Goal: Task Accomplishment & Management: Manage account settings

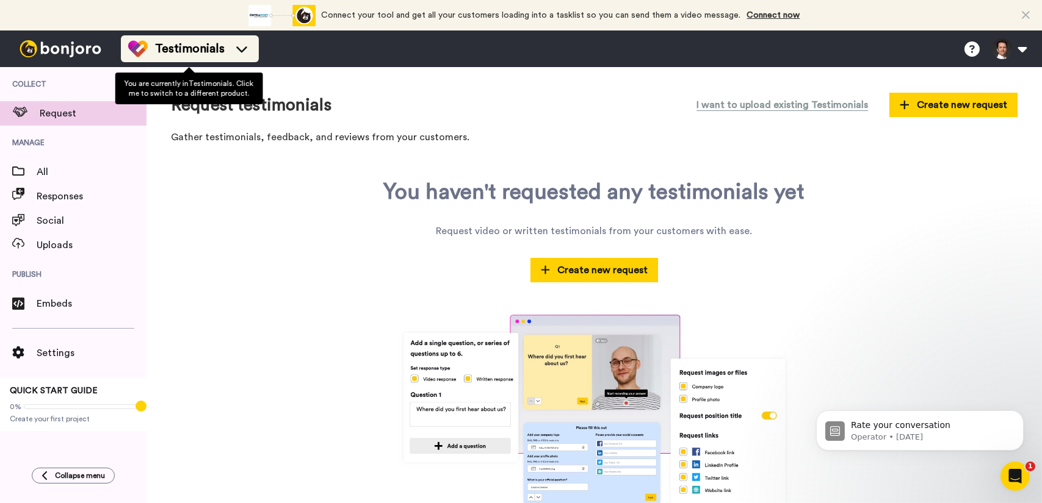
click at [211, 51] on span "Testimonials" at bounding box center [190, 48] width 70 height 17
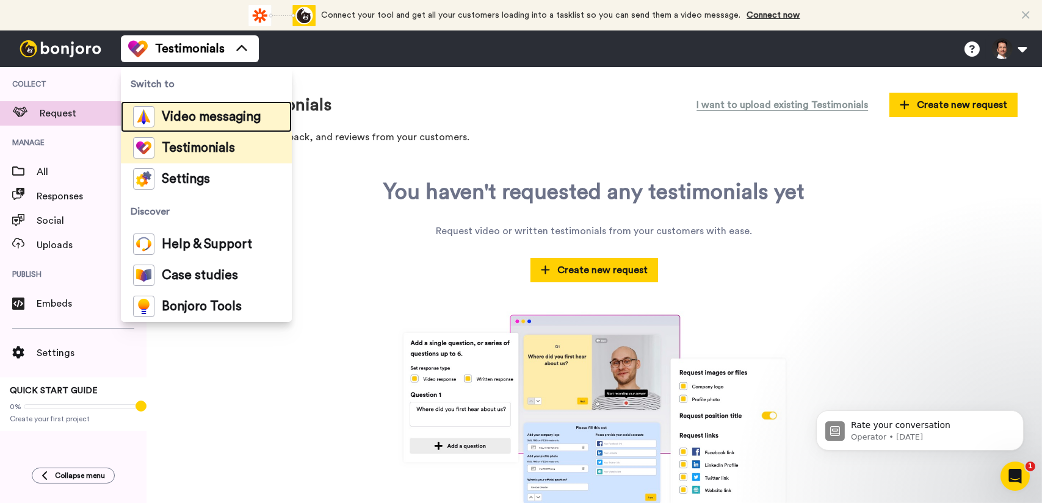
click at [218, 118] on span "Video messaging" at bounding box center [211, 117] width 99 height 12
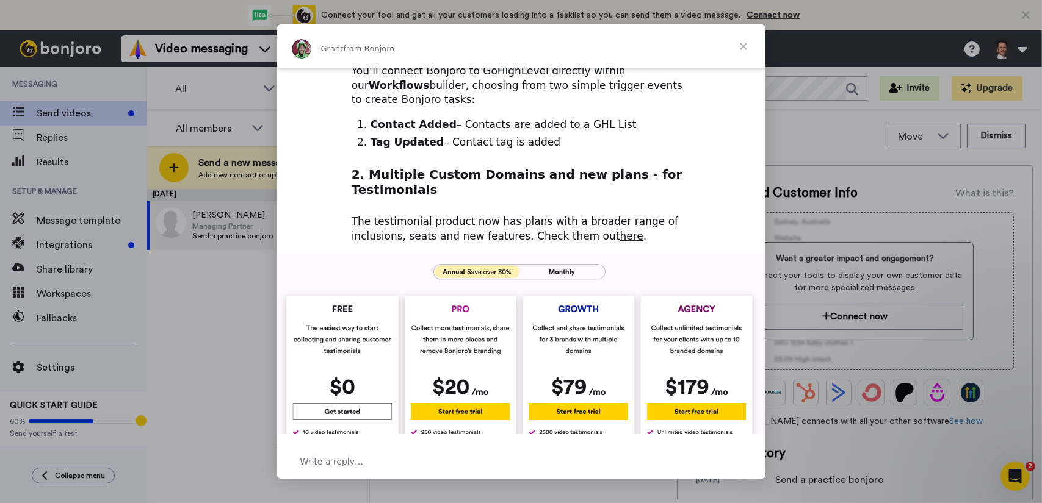
scroll to position [305, 0]
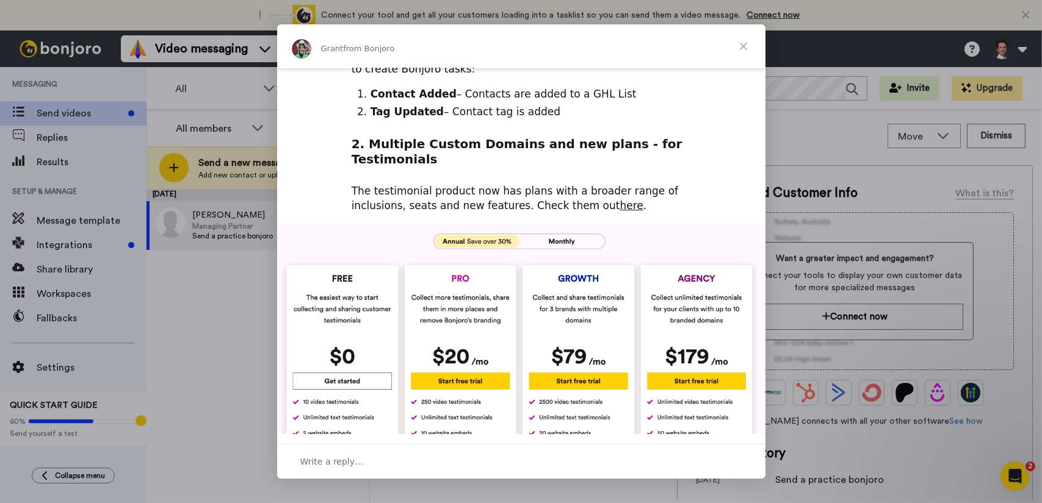
click at [743, 37] on span "Close" at bounding box center [743, 46] width 44 height 44
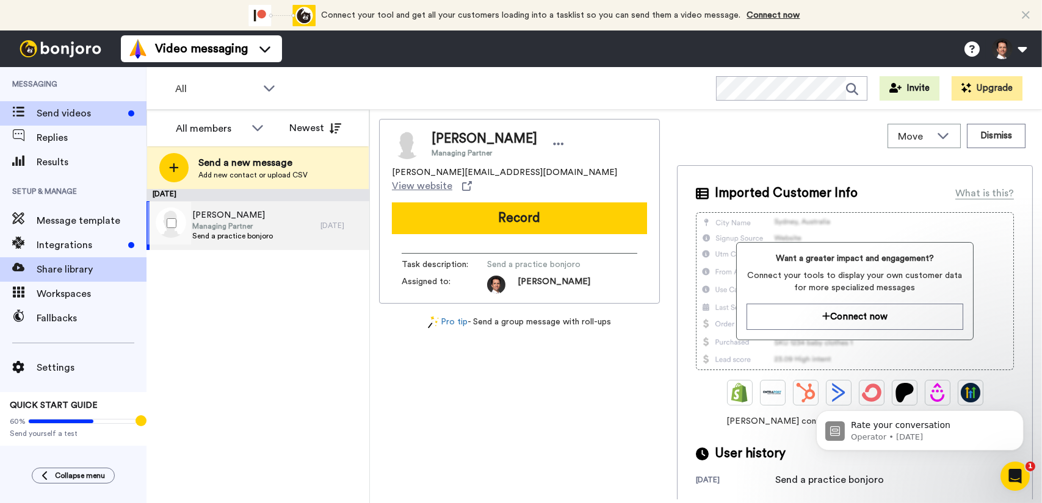
scroll to position [0, 0]
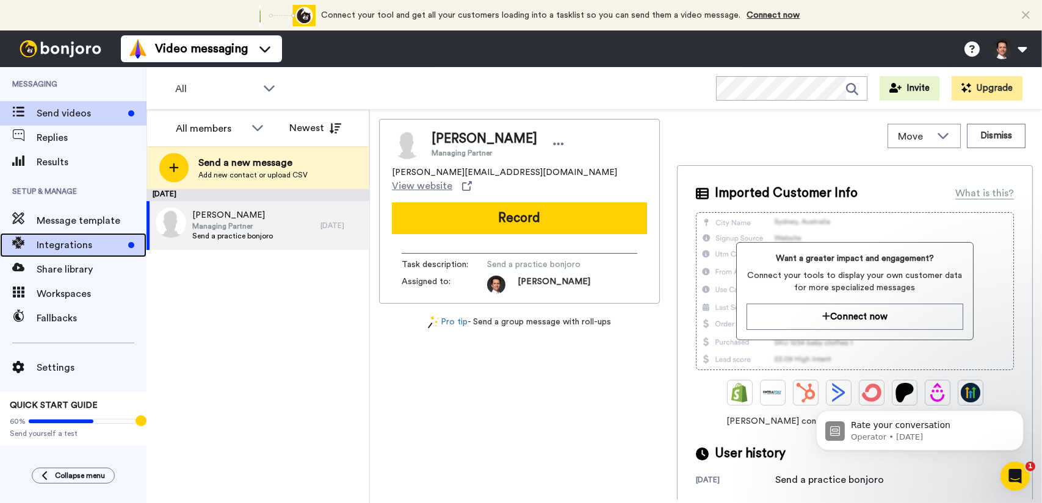
click at [68, 244] on span "Integrations" at bounding box center [80, 245] width 87 height 15
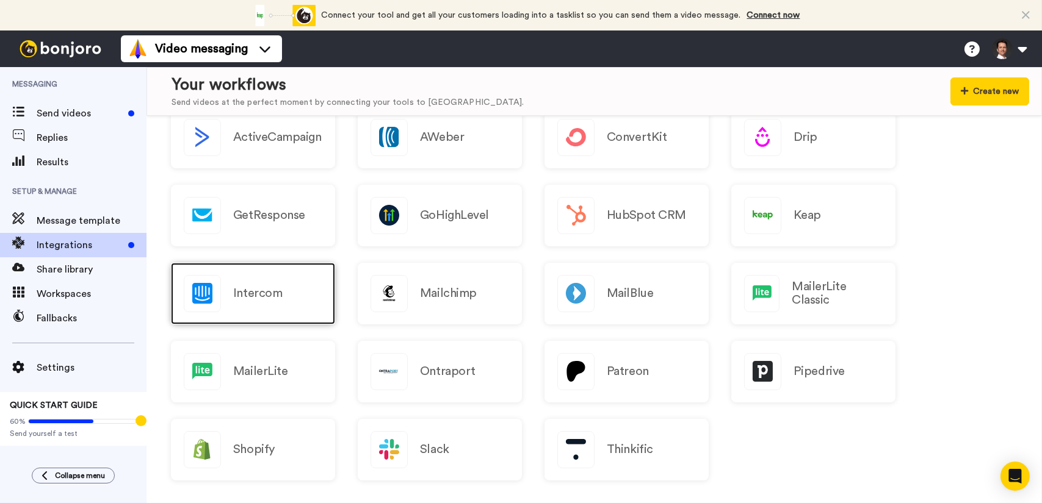
click at [323, 305] on div "Intercom" at bounding box center [253, 294] width 164 height 62
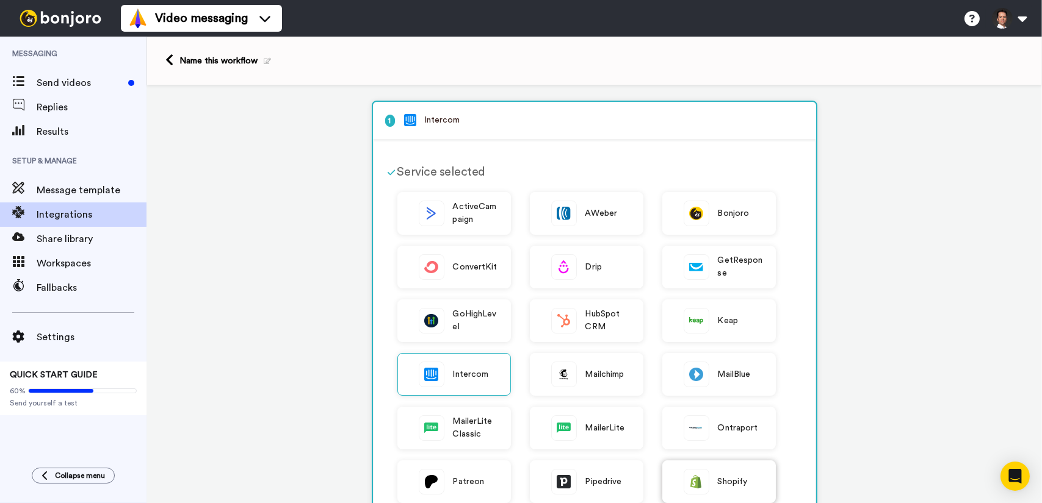
scroll to position [305, 0]
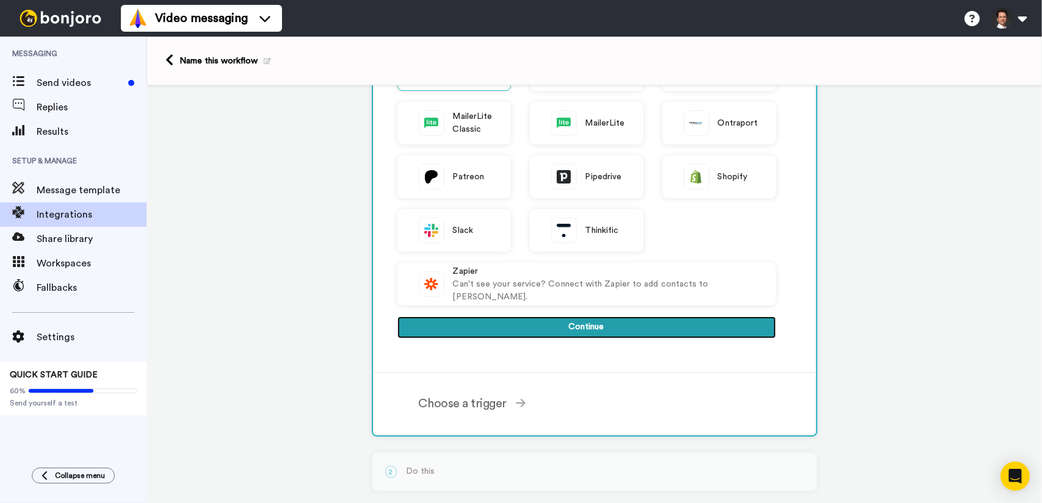
click at [674, 326] on button "Continue" at bounding box center [586, 328] width 378 height 22
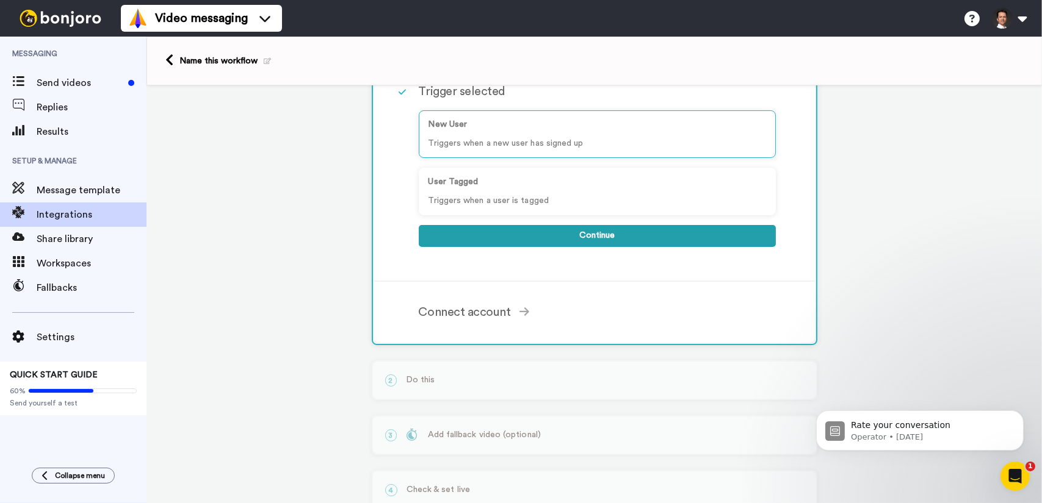
scroll to position [0, 0]
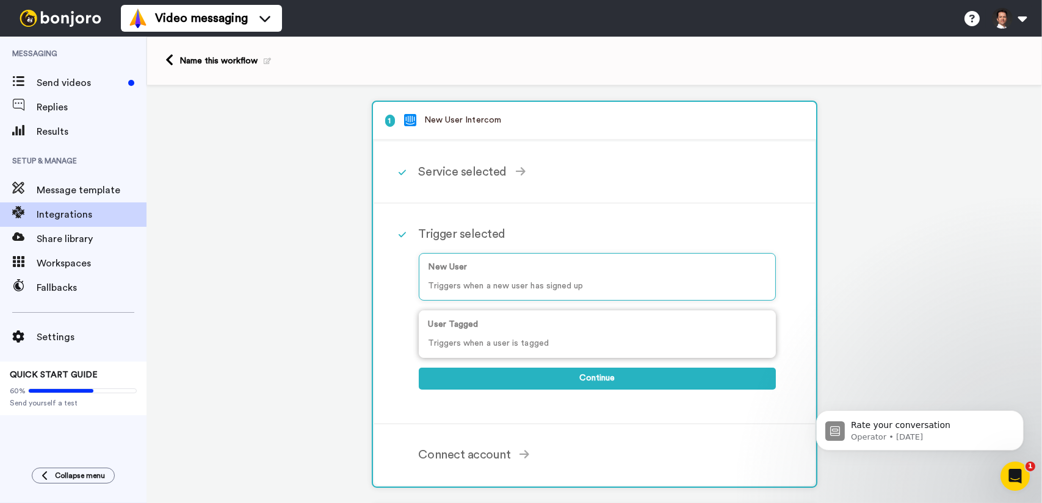
click at [588, 337] on p "Triggers when a user is tagged" at bounding box center [596, 343] width 337 height 13
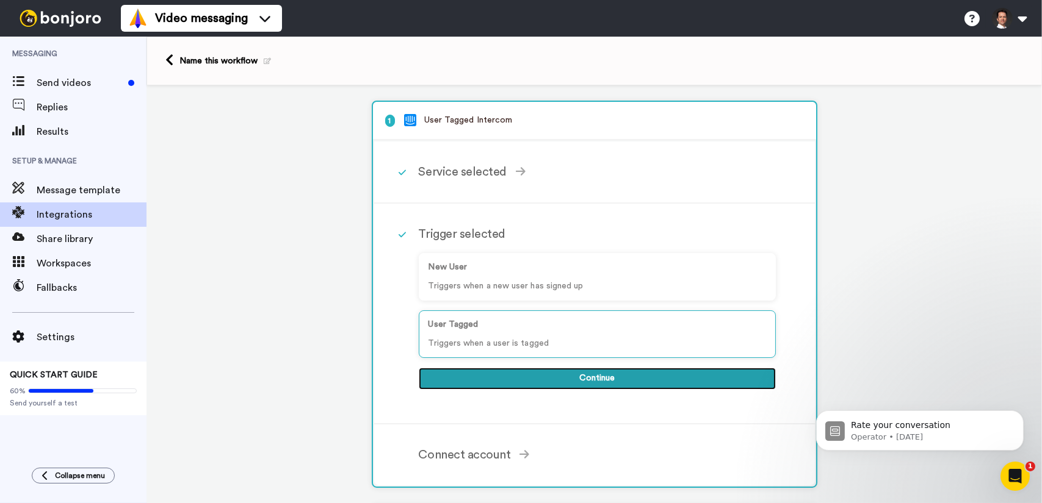
click at [544, 380] on button "Continue" at bounding box center [597, 379] width 357 height 22
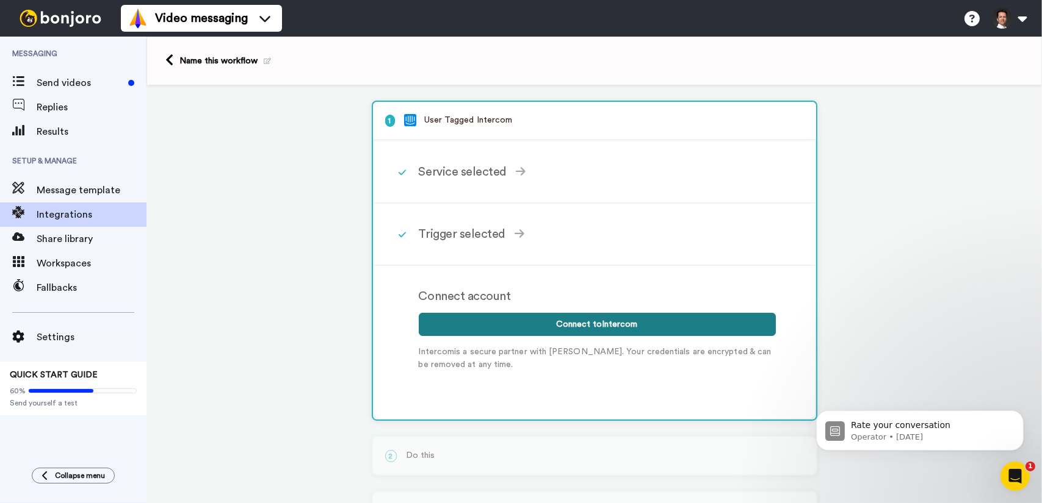
click at [523, 322] on button "Connect to Intercom" at bounding box center [597, 324] width 357 height 23
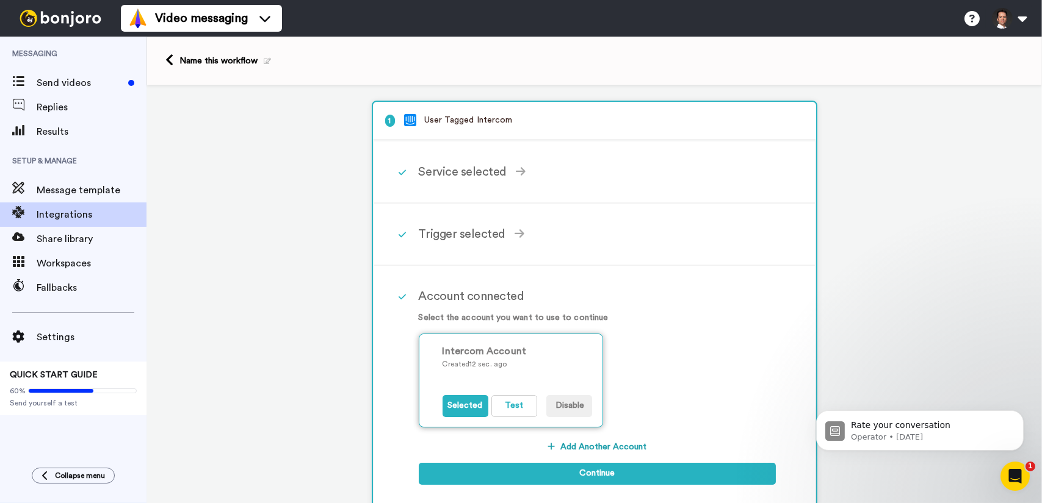
scroll to position [122, 0]
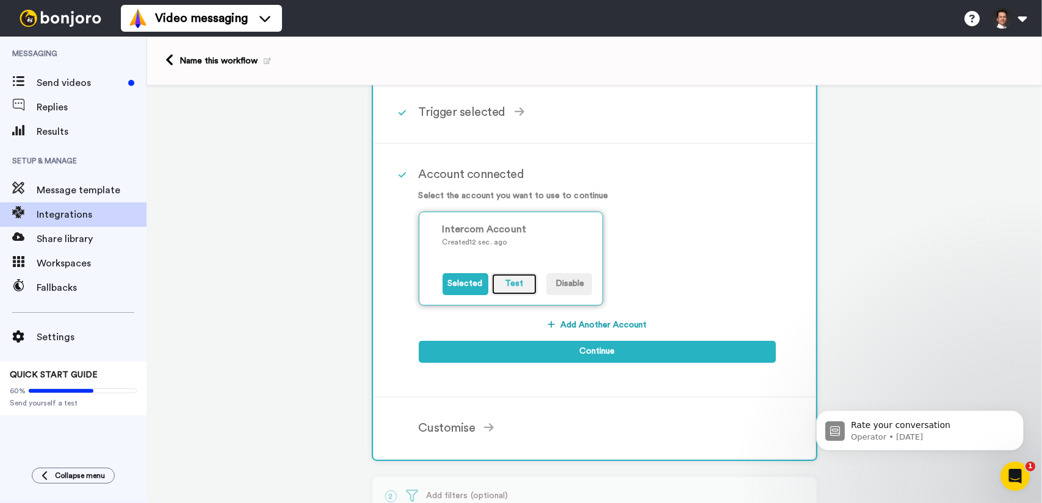
click at [497, 286] on button "Test" at bounding box center [514, 284] width 46 height 22
click at [474, 286] on button "Selected" at bounding box center [465, 284] width 46 height 22
click at [1020, 413] on icon "Dismiss notification" at bounding box center [1019, 413] width 7 height 7
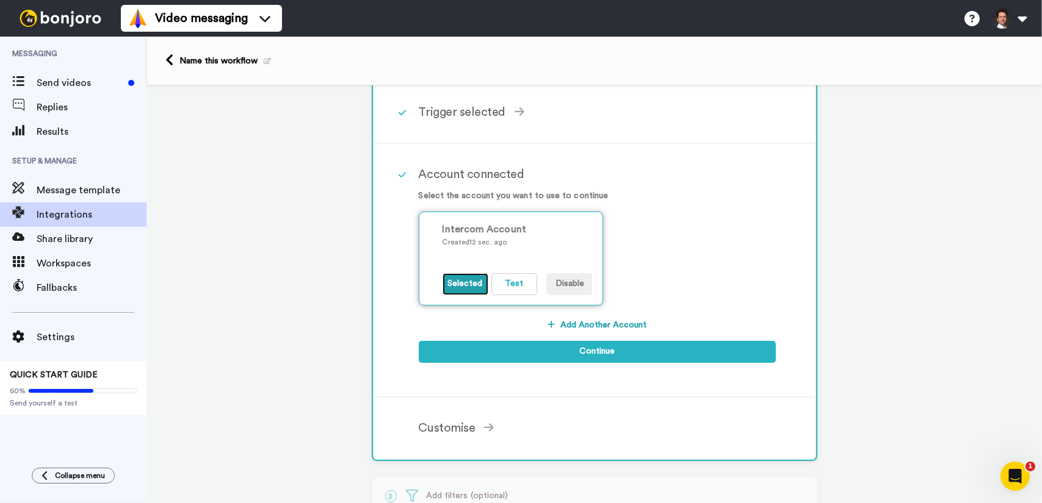
click at [464, 283] on button "Selected" at bounding box center [465, 284] width 46 height 22
click at [591, 323] on button "Add Another Account" at bounding box center [597, 325] width 357 height 22
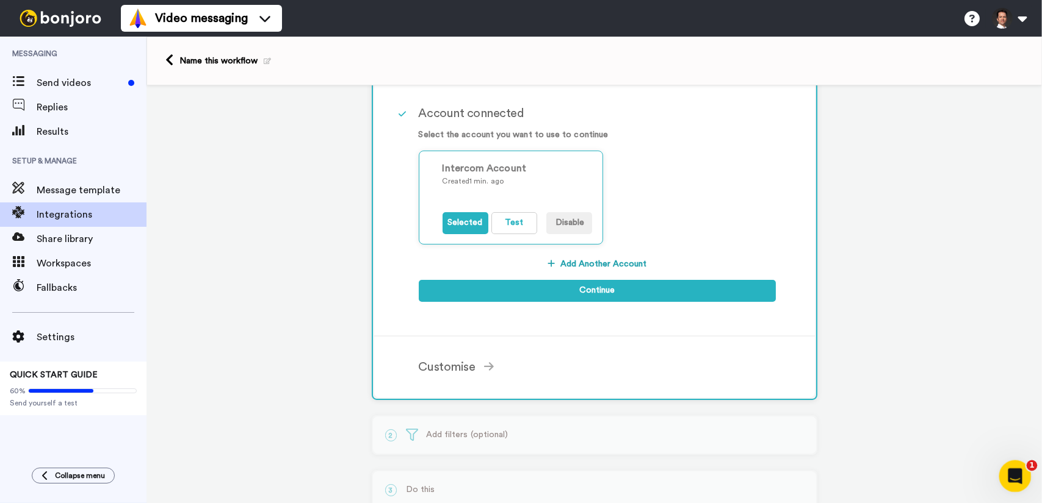
click at [1015, 481] on icon "Open Intercom Messenger" at bounding box center [1013, 475] width 20 height 20
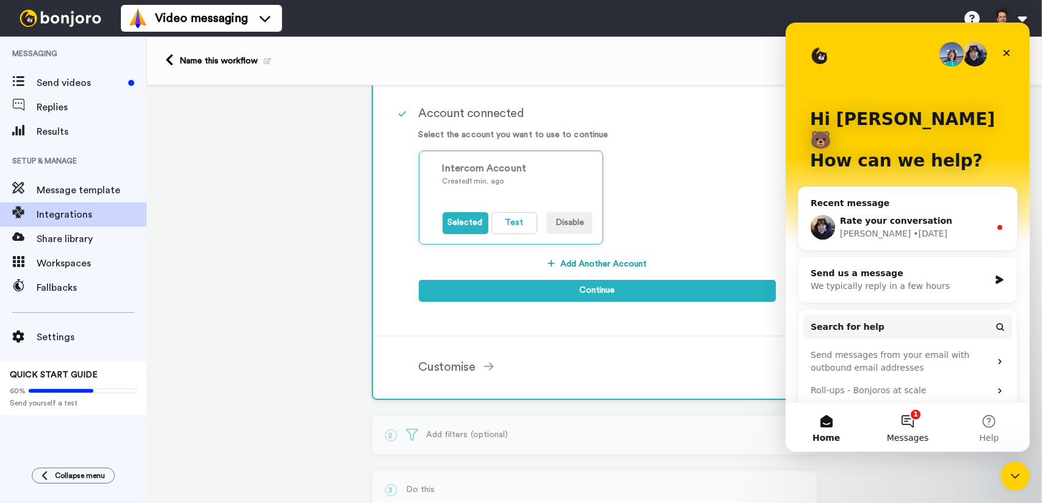
click at [906, 436] on span "Messages" at bounding box center [907, 438] width 42 height 9
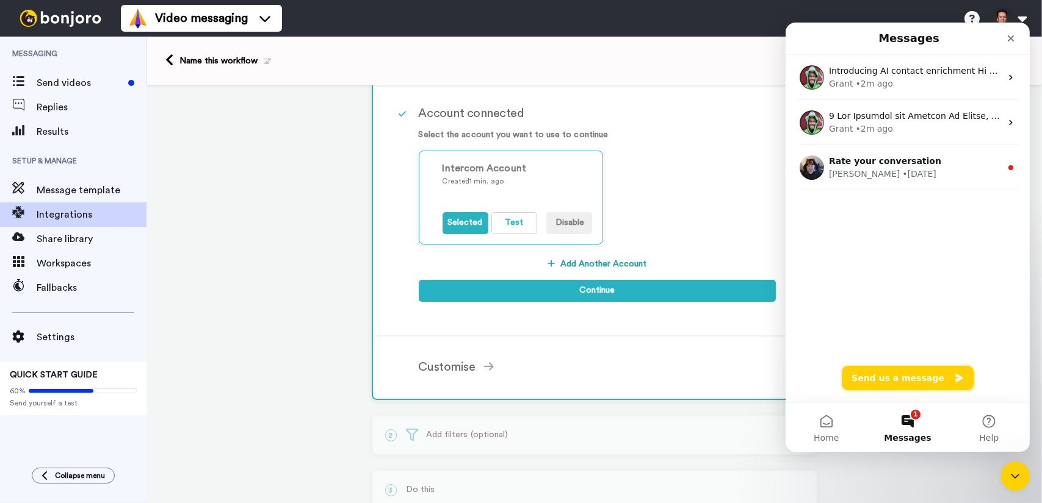
click at [953, 373] on icon "Send us a message" at bounding box center [958, 378] width 10 height 10
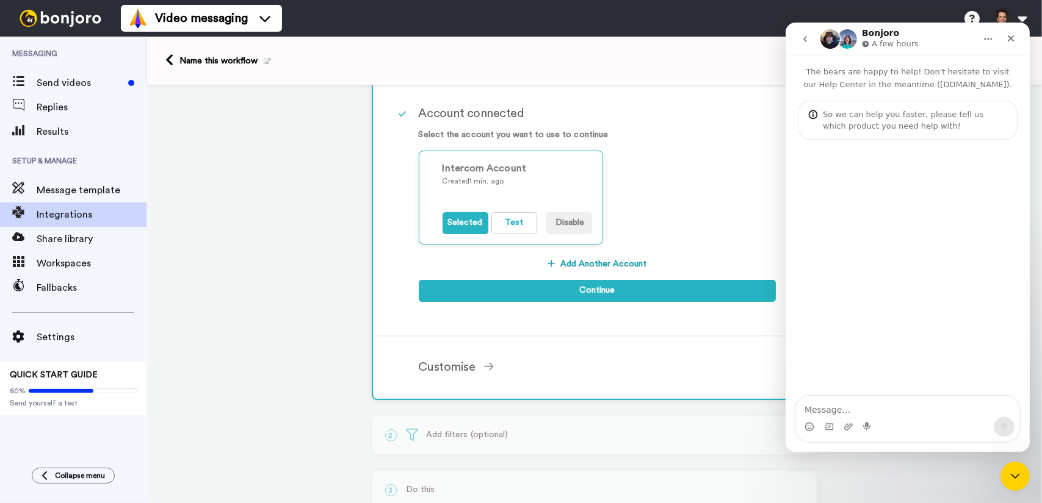
click at [917, 416] on textarea "Message…" at bounding box center [906, 407] width 223 height 21
type textarea "Hey guys! I tried to connect our Intercom but I get a 500..."
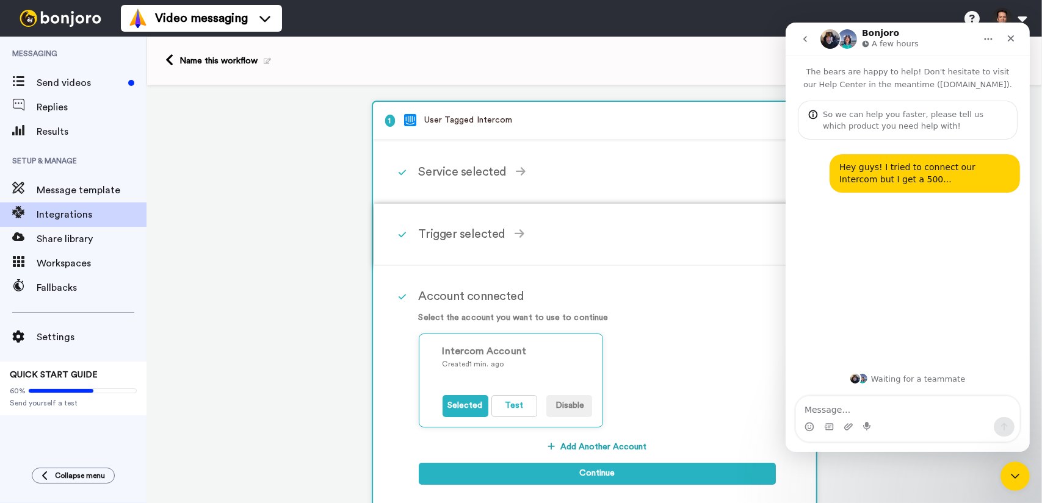
click at [514, 236] on icon at bounding box center [519, 233] width 10 height 11
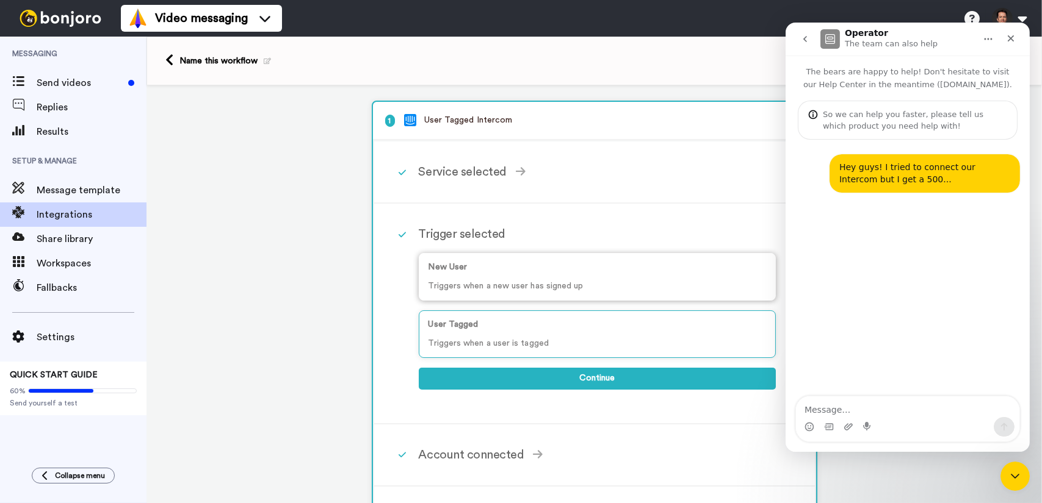
click at [527, 280] on p "Triggers when a new user has signed up" at bounding box center [596, 286] width 337 height 13
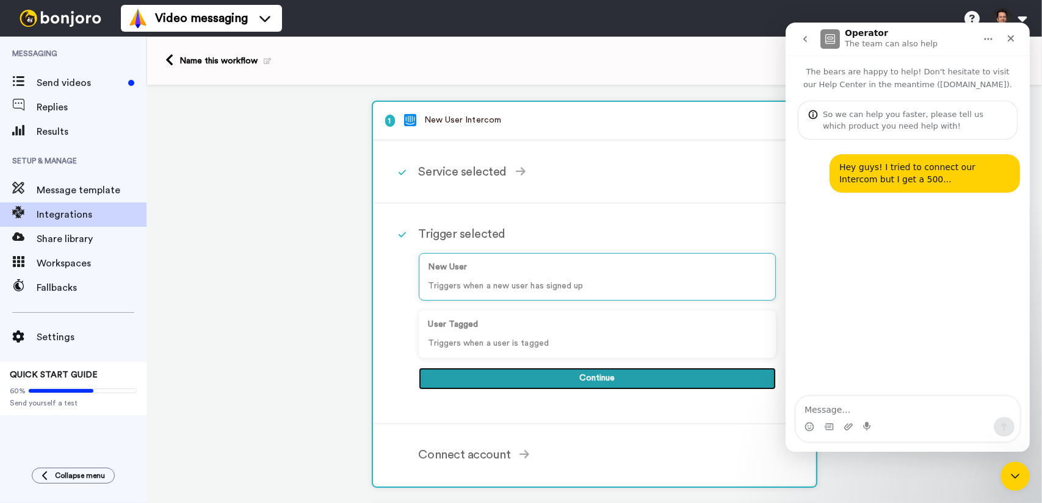
click at [583, 381] on button "Continue" at bounding box center [597, 379] width 357 height 22
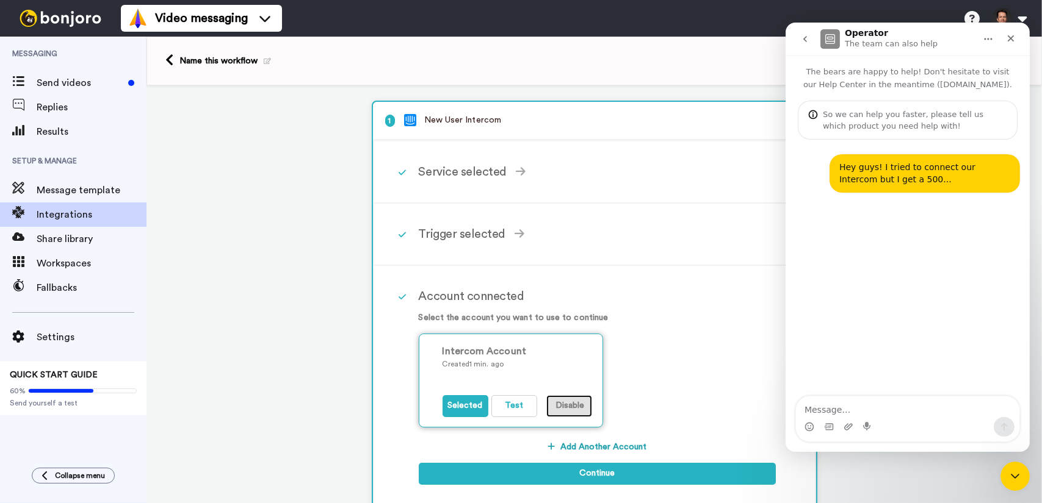
click at [564, 406] on button "Disable" at bounding box center [569, 406] width 46 height 22
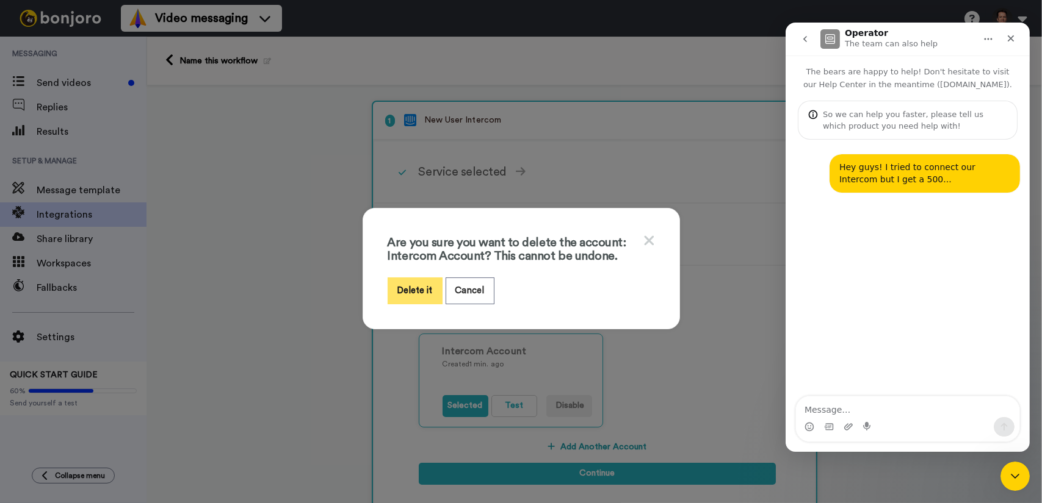
click at [424, 291] on button "Delete it" at bounding box center [415, 291] width 55 height 26
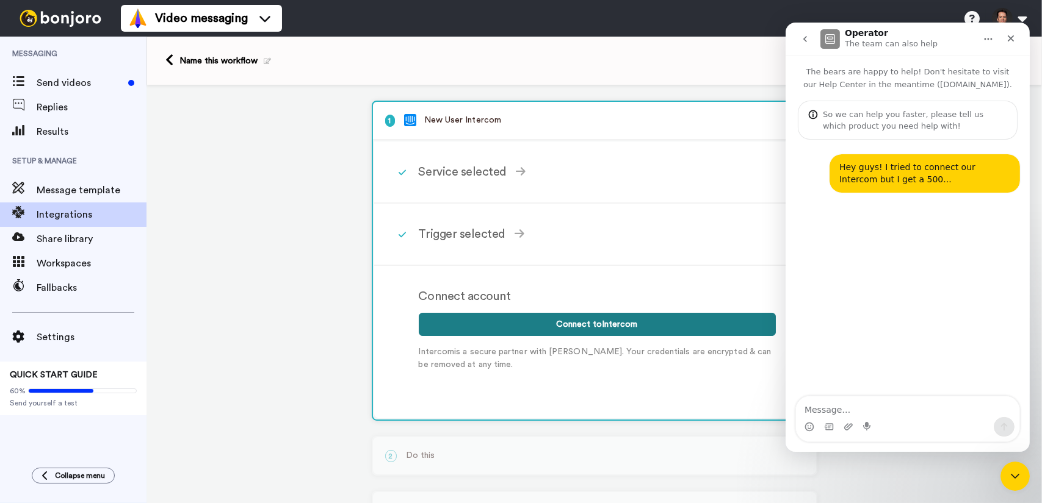
click at [499, 326] on button "Connect to Intercom" at bounding box center [597, 324] width 357 height 23
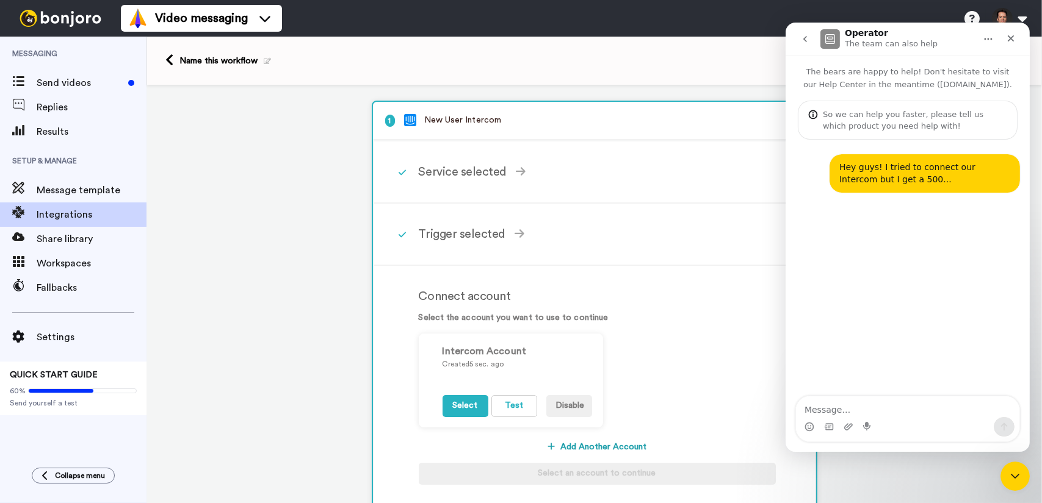
click at [505, 231] on div "Trigger selected" at bounding box center [597, 234] width 357 height 18
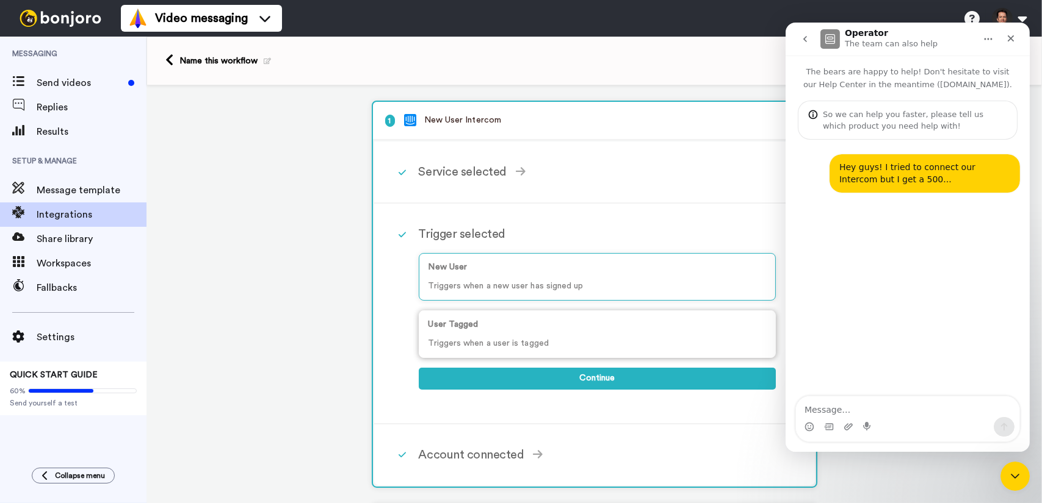
click at [527, 337] on p "Triggers when a user is tagged" at bounding box center [596, 343] width 337 height 13
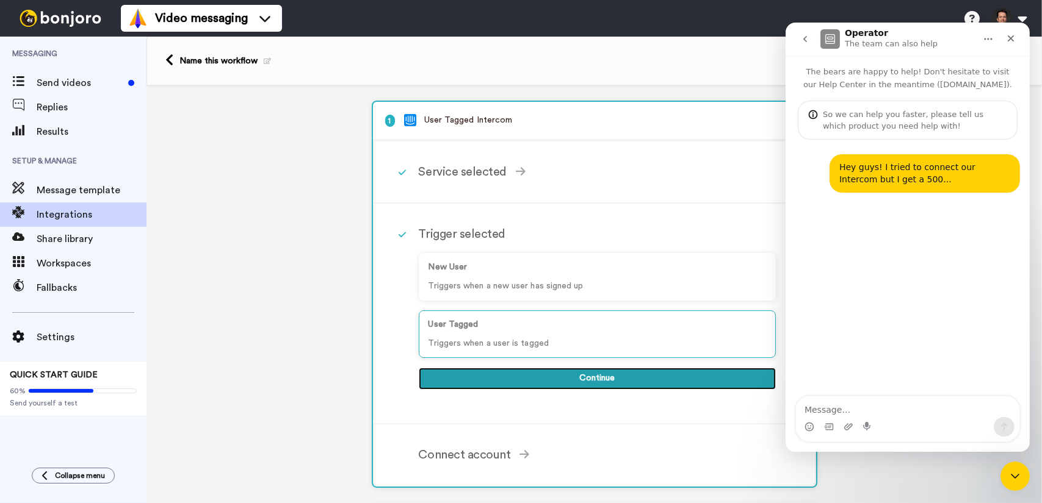
click at [550, 375] on button "Continue" at bounding box center [597, 379] width 357 height 22
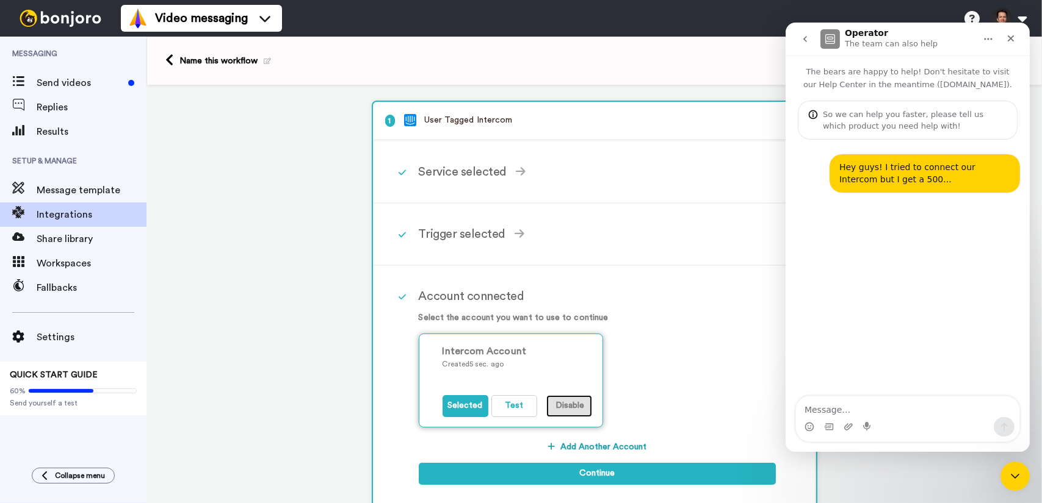
click at [569, 413] on button "Disable" at bounding box center [569, 406] width 46 height 22
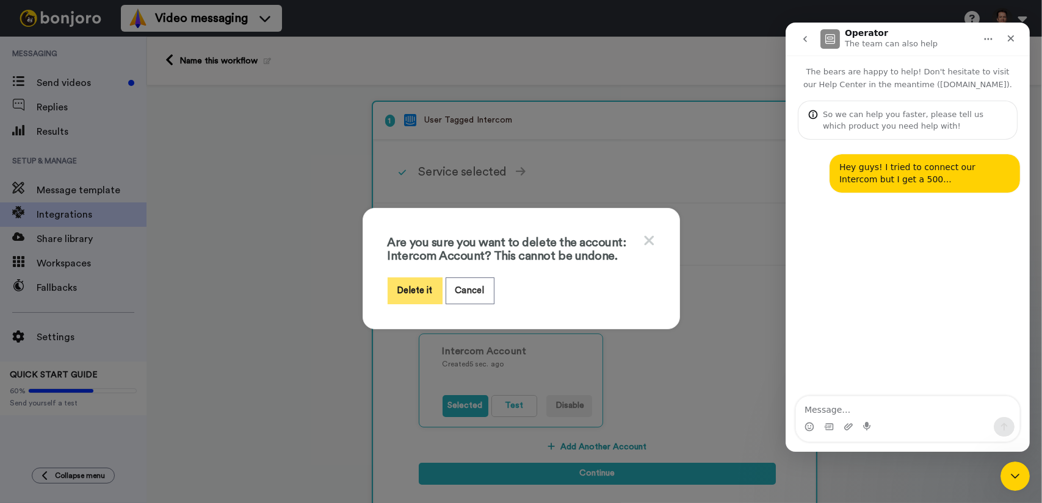
click at [406, 284] on button "Delete it" at bounding box center [415, 291] width 55 height 26
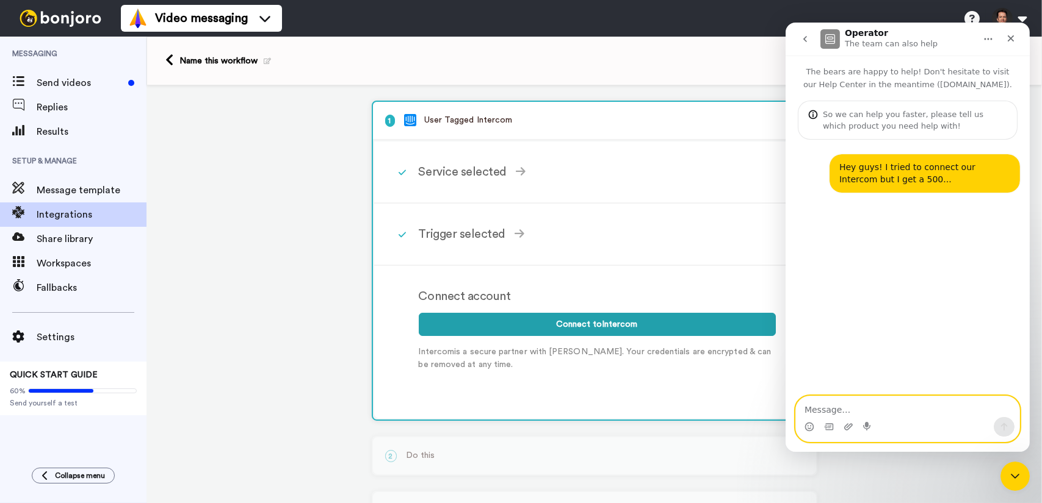
click at [865, 405] on textarea "Message…" at bounding box center [906, 407] width 223 height 21
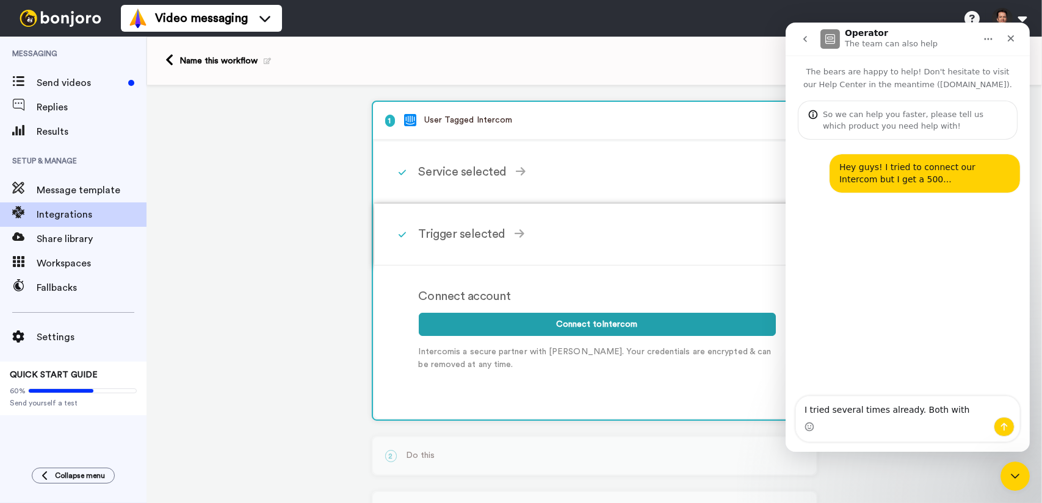
click at [521, 235] on div "Trigger selected" at bounding box center [597, 234] width 357 height 18
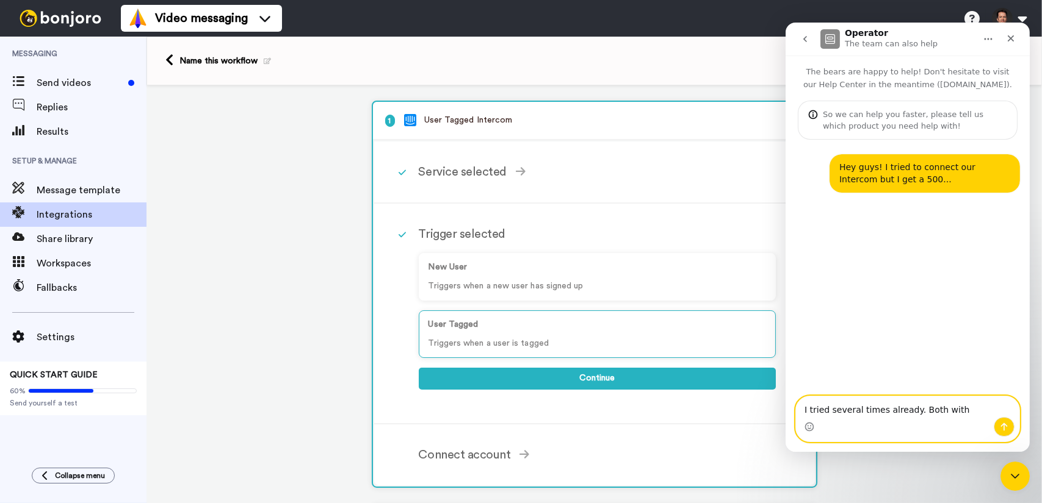
click at [947, 406] on textarea "I tried several times already. Both with" at bounding box center [906, 407] width 223 height 21
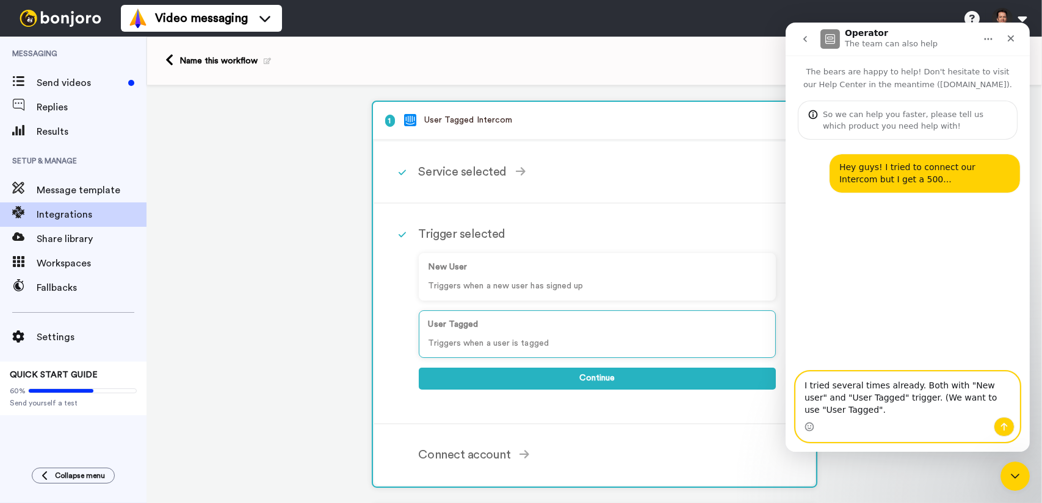
type textarea "I tried several times already. Both with "New user" and "User Tagged" trigger. …"
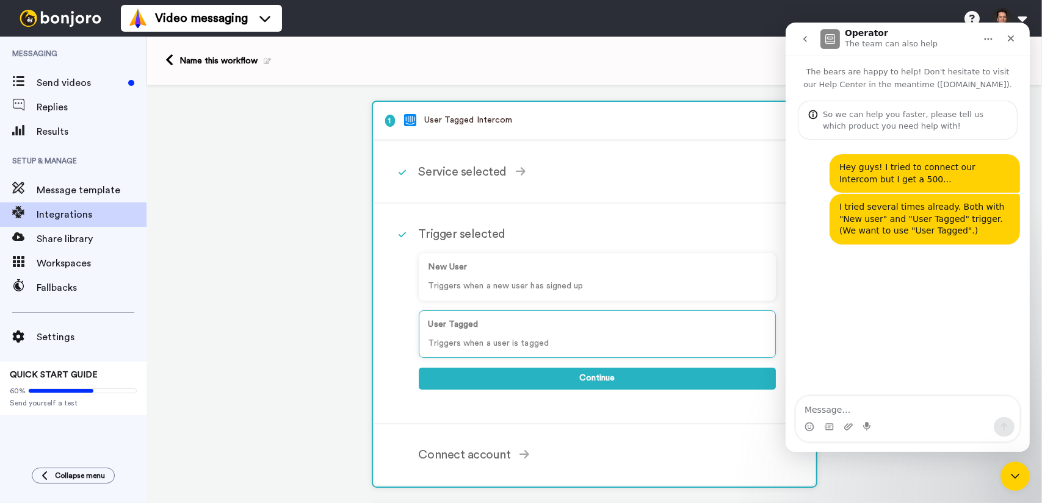
click at [524, 233] on div "Trigger selected" at bounding box center [597, 234] width 357 height 18
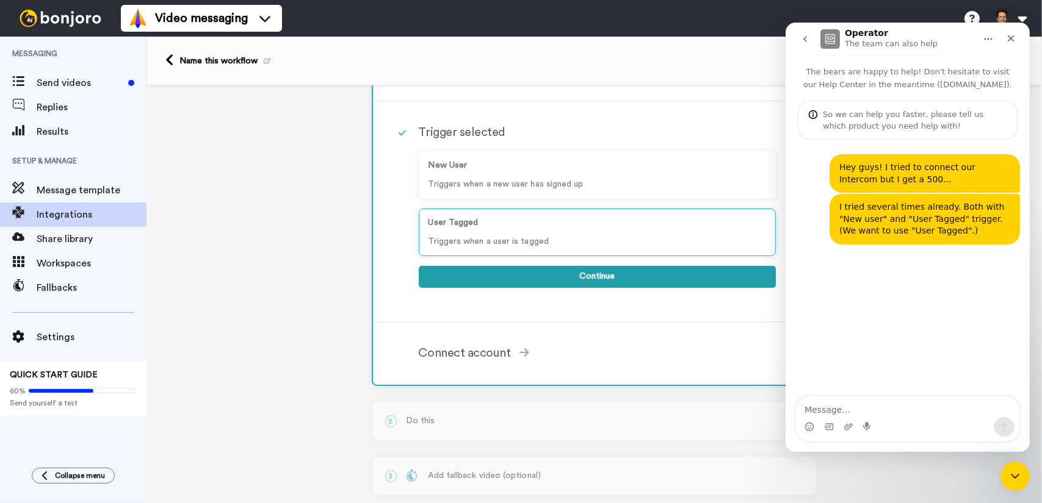
scroll to position [178, 0]
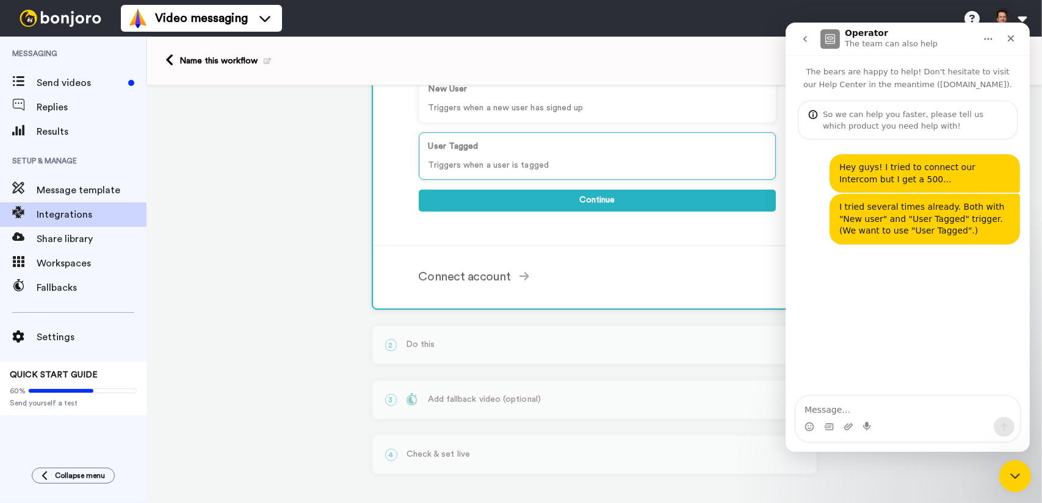
click at [1014, 473] on icon "Close Intercom Messenger" at bounding box center [1013, 474] width 15 height 15
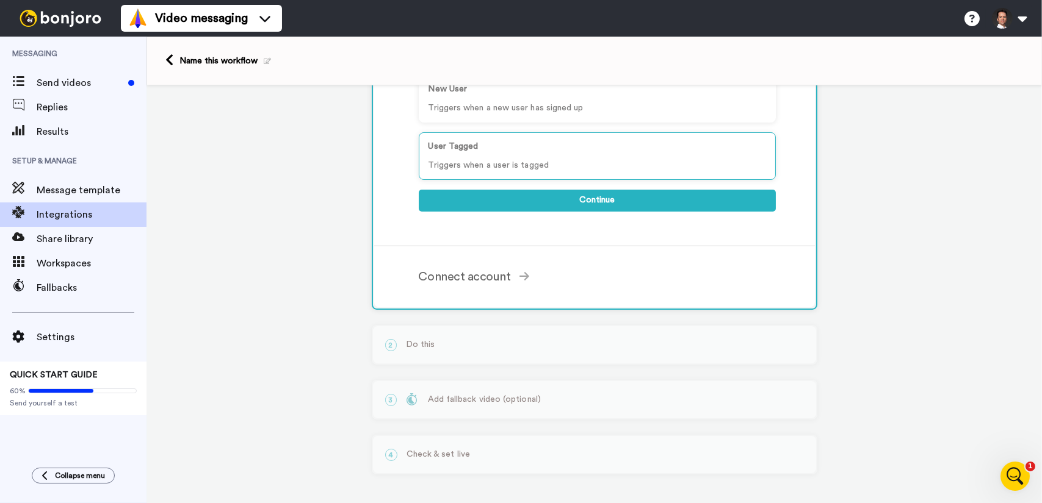
scroll to position [0, 0]
click at [485, 399] on div "3 Add fallback video (optional) New Feature: Fallback videos Too busy to record…" at bounding box center [594, 400] width 445 height 40
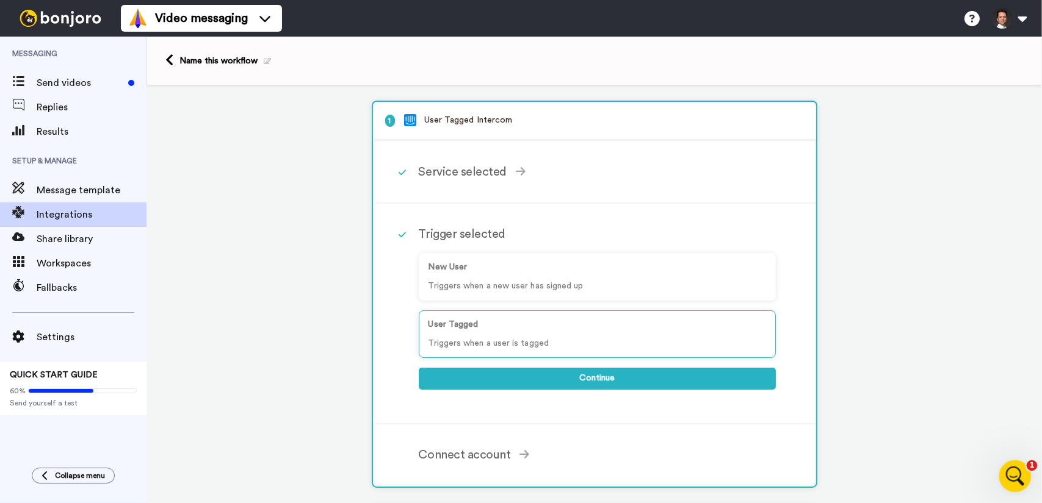
click at [1011, 480] on icon "Open Intercom Messenger" at bounding box center [1013, 475] width 20 height 20
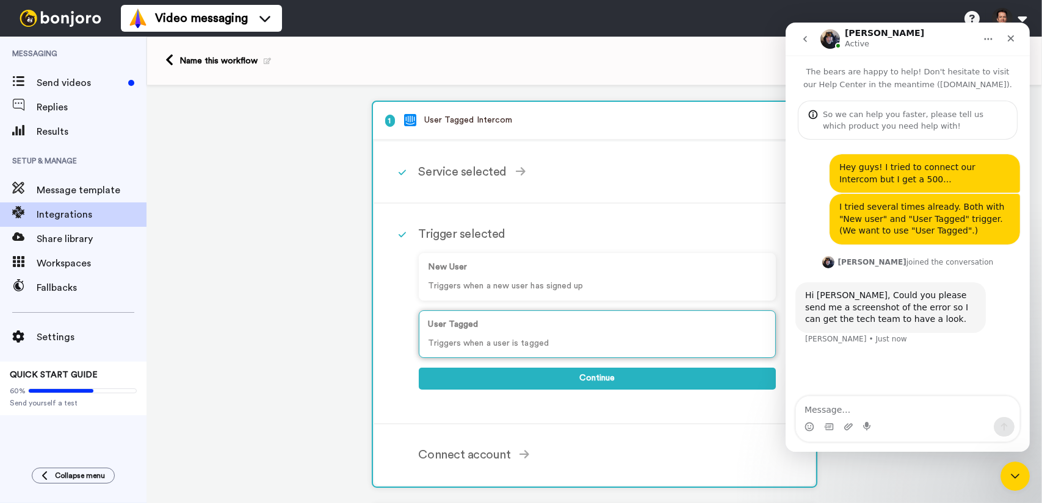
click at [526, 346] on p "Triggers when a user is tagged" at bounding box center [596, 343] width 337 height 13
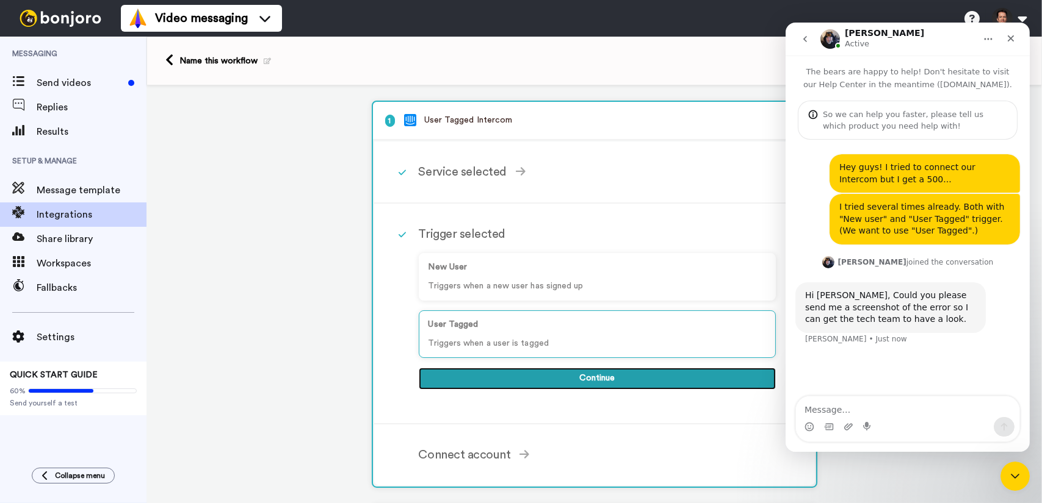
click at [551, 377] on button "Continue" at bounding box center [597, 379] width 357 height 22
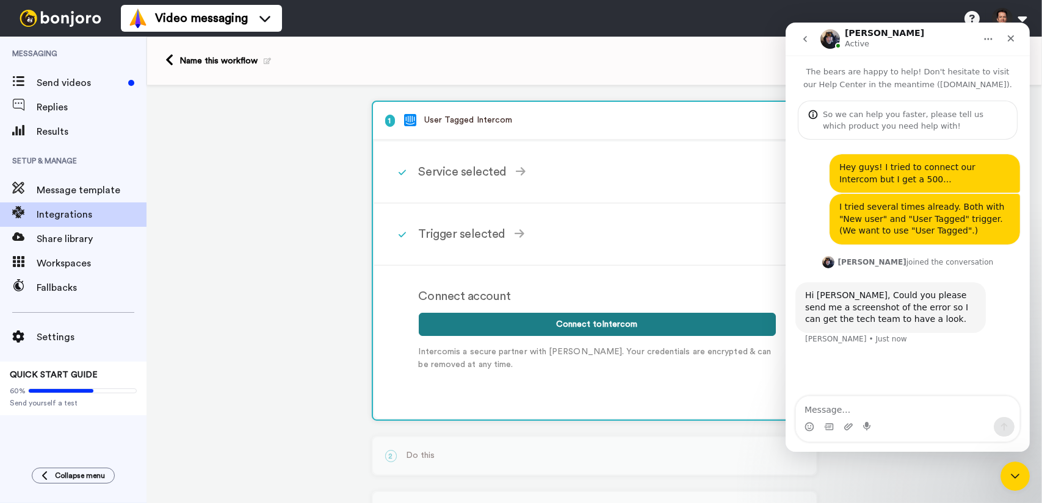
click at [575, 333] on button "Connect to Intercom" at bounding box center [597, 324] width 357 height 23
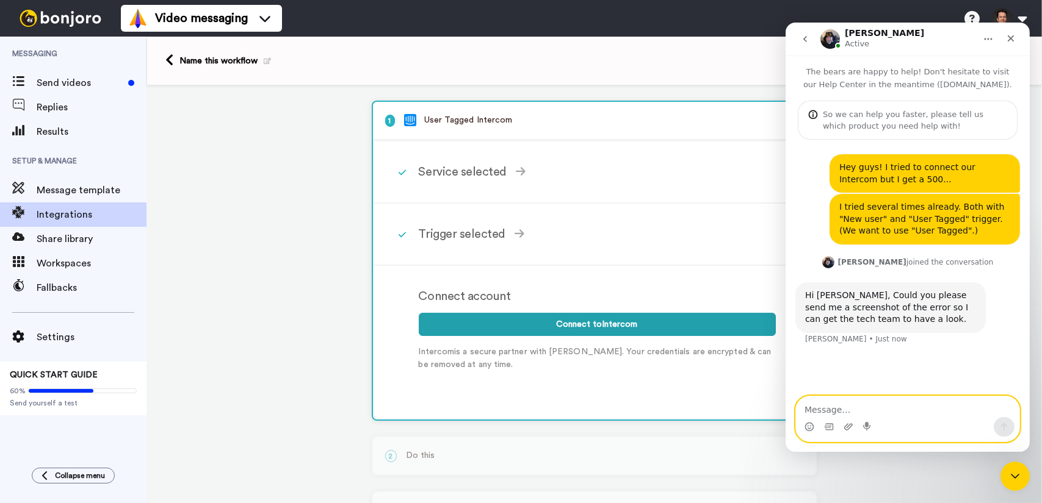
click at [856, 416] on textarea "Message…" at bounding box center [906, 407] width 223 height 21
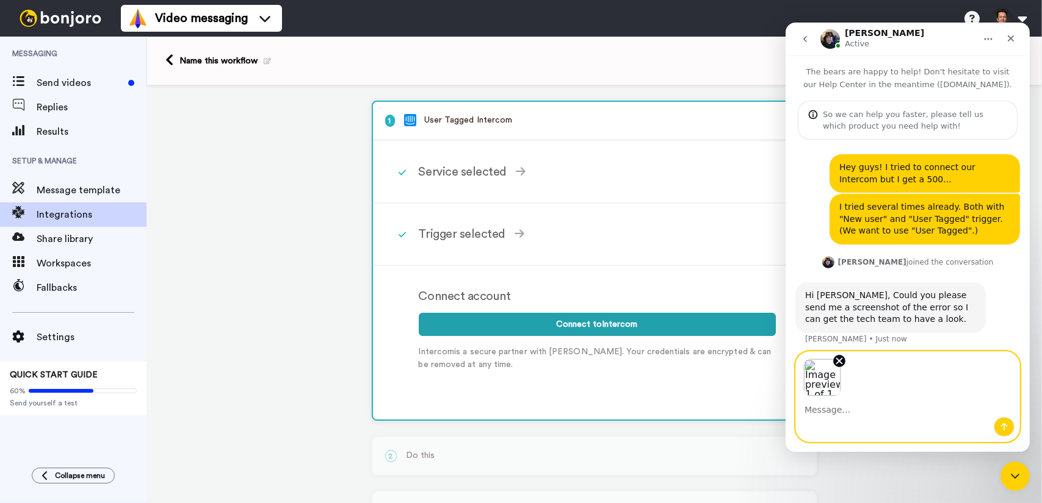
scroll to position [6, 0]
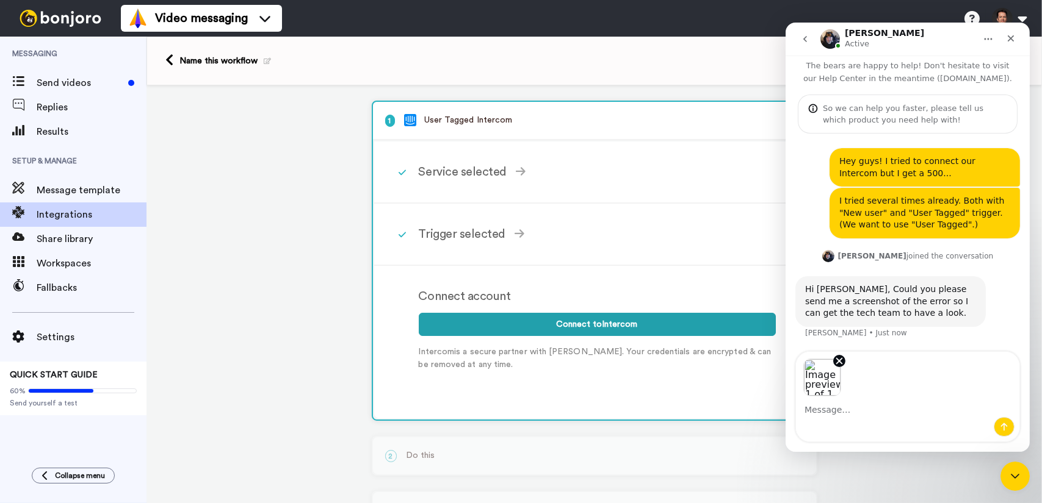
click at [857, 417] on div "Intercom messenger" at bounding box center [906, 427] width 223 height 20
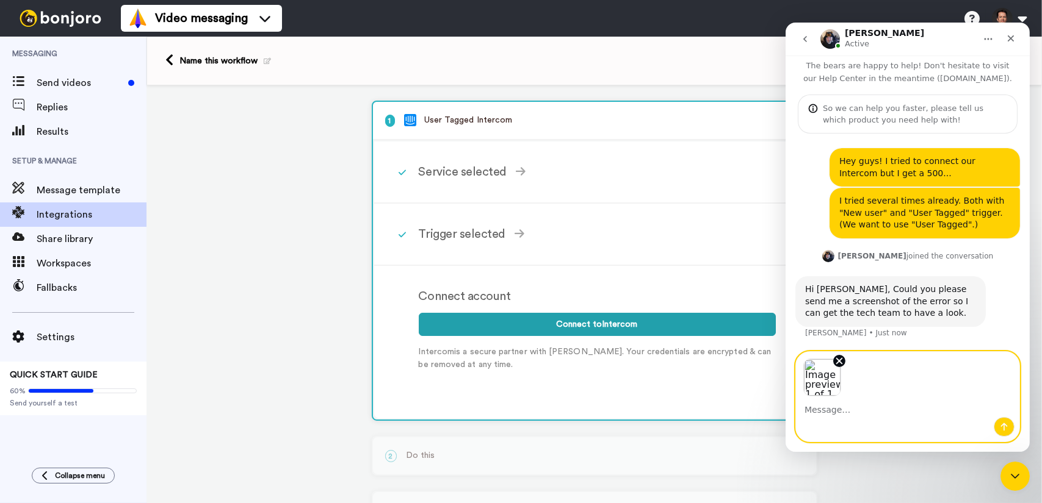
click at [851, 411] on textarea "Message…" at bounding box center [906, 407] width 223 height 21
click at [1003, 428] on icon "Send a message…" at bounding box center [1003, 427] width 10 height 10
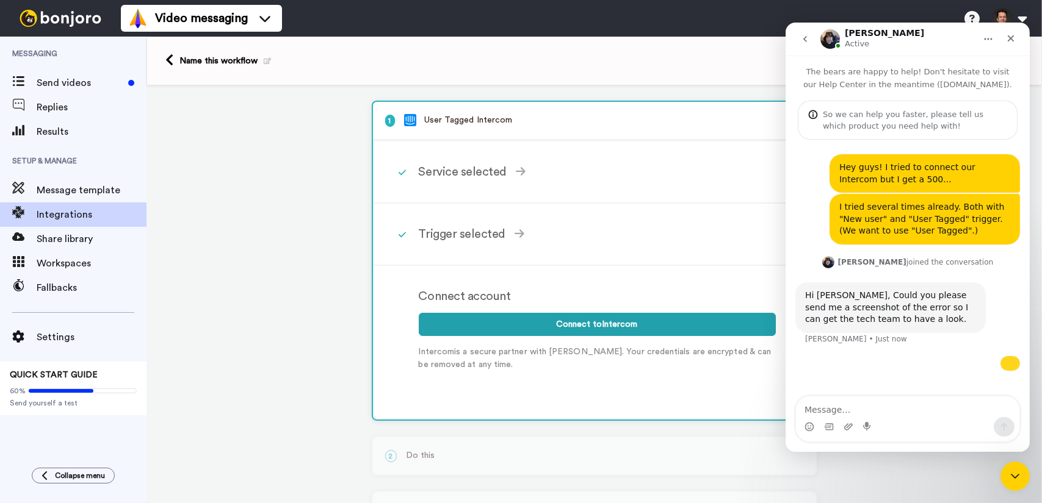
scroll to position [135, 0]
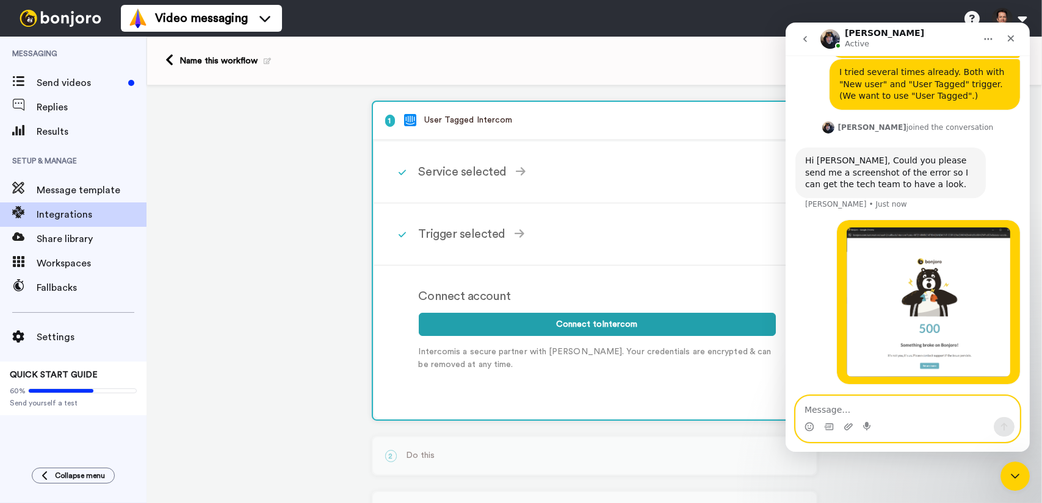
click at [867, 412] on textarea "Message…" at bounding box center [906, 407] width 223 height 21
paste textarea "[URL][DOMAIN_NAME]"
type textarea "This is on this URL: https://www.bonjoro.com/automation/oauth2/callback/interco…"
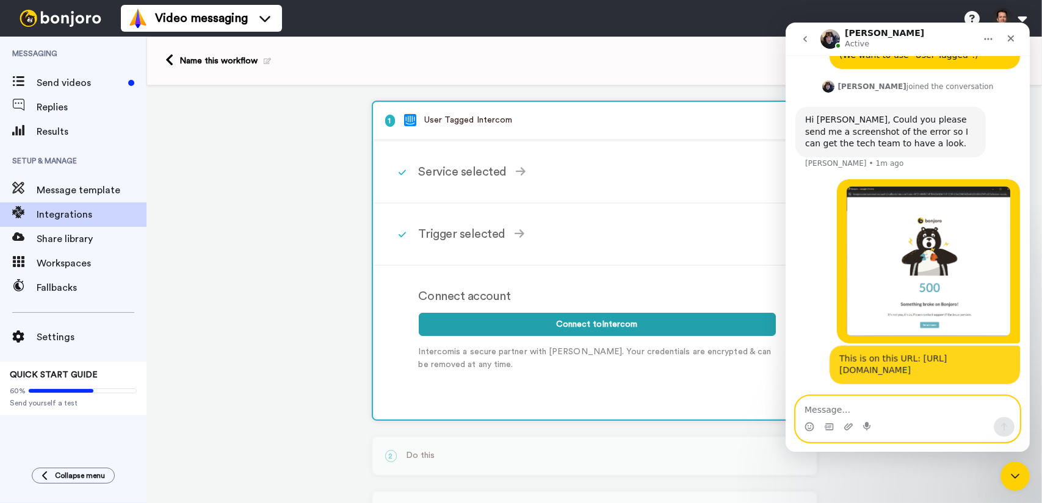
scroll to position [223, 0]
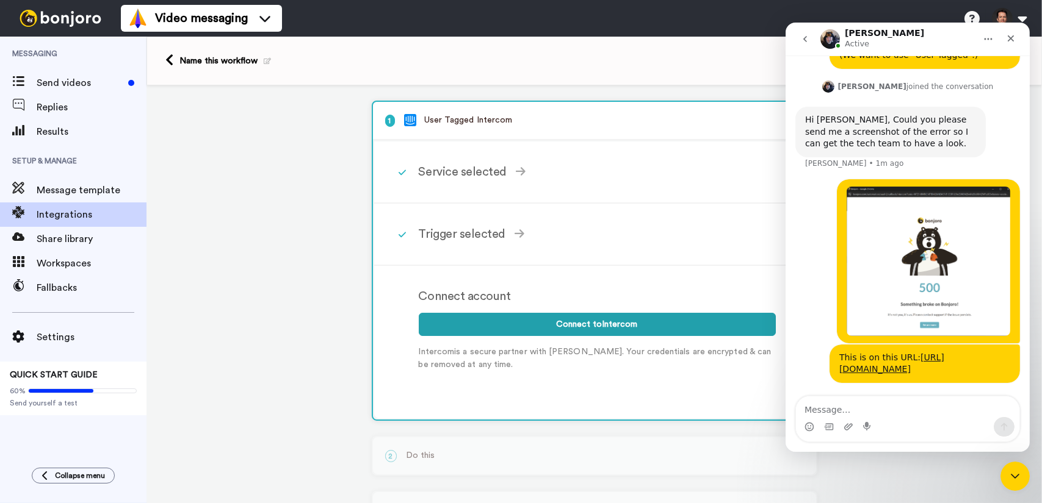
click at [896, 239] on img "Jeroen says…" at bounding box center [928, 262] width 164 height 150
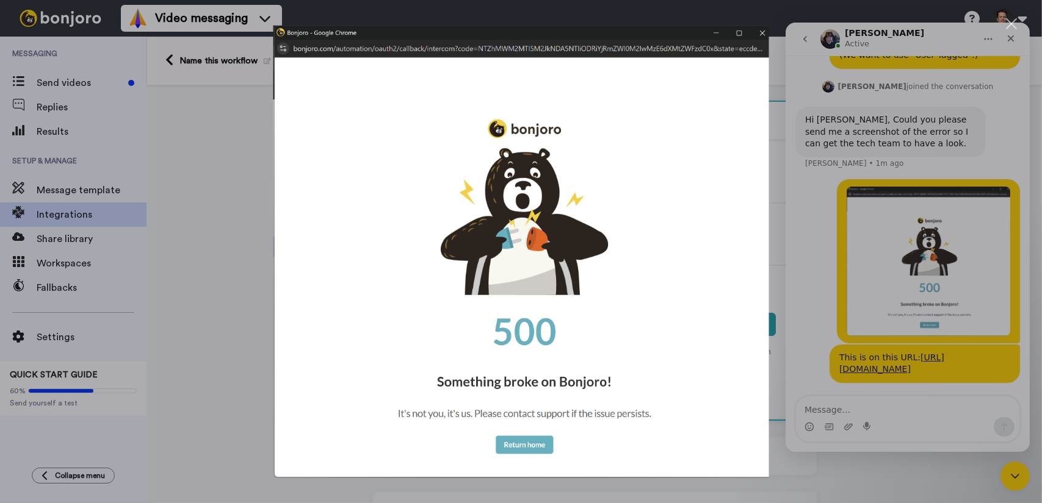
click at [950, 65] on div "Intercom messenger" at bounding box center [521, 251] width 1042 height 503
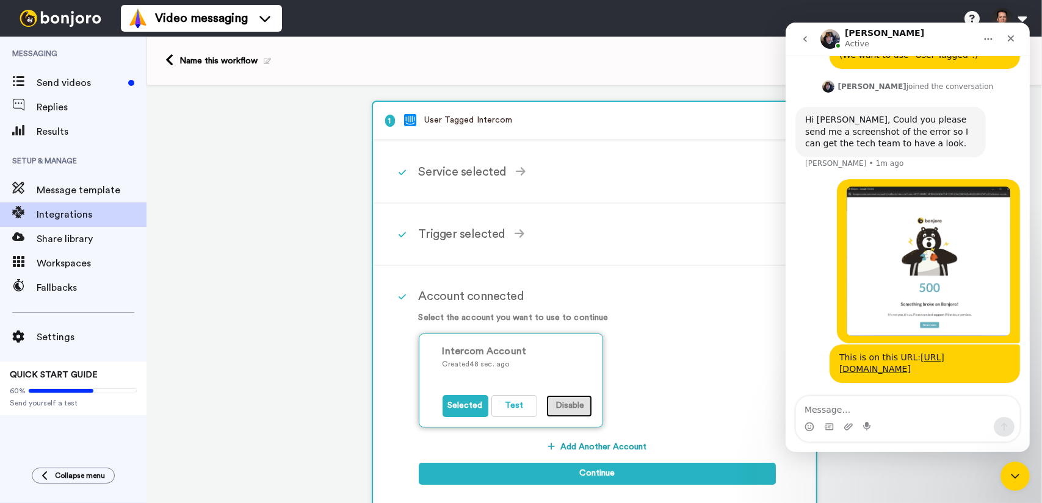
click at [572, 405] on button "Disable" at bounding box center [569, 406] width 46 height 22
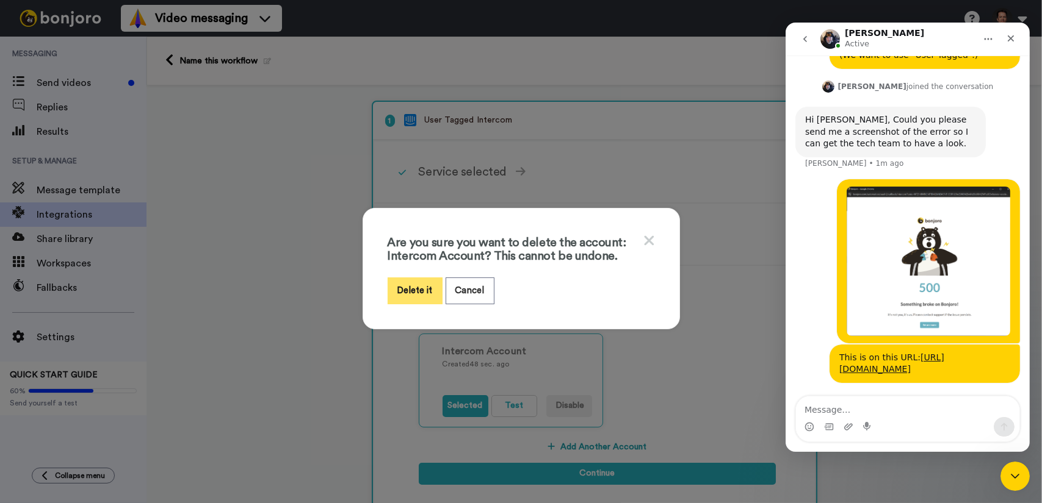
click at [410, 286] on button "Delete it" at bounding box center [415, 291] width 55 height 26
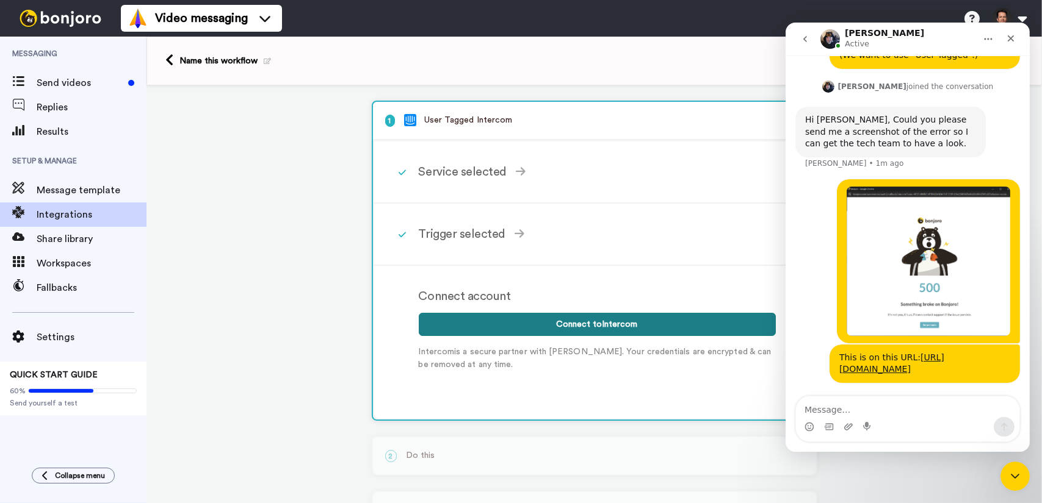
click at [582, 325] on button "Connect to Intercom" at bounding box center [597, 324] width 357 height 23
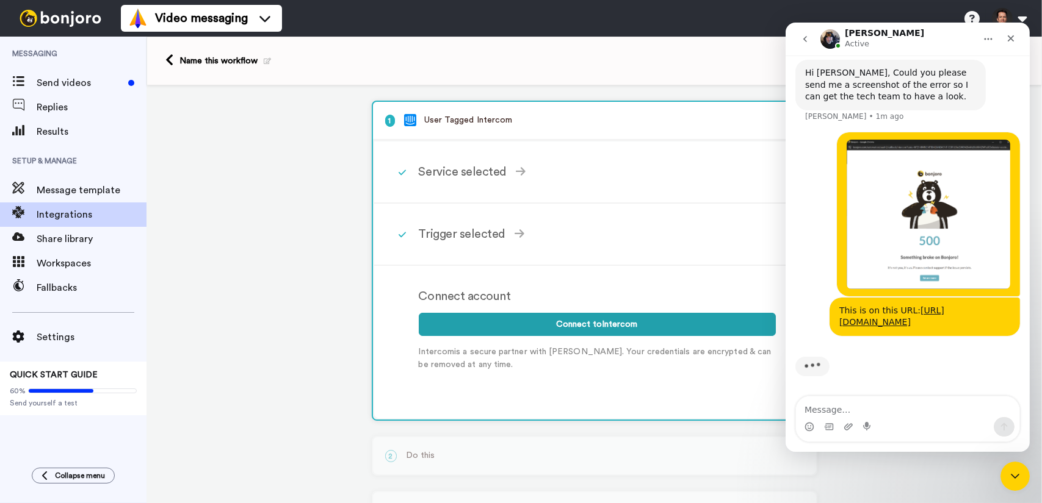
scroll to position [270, 0]
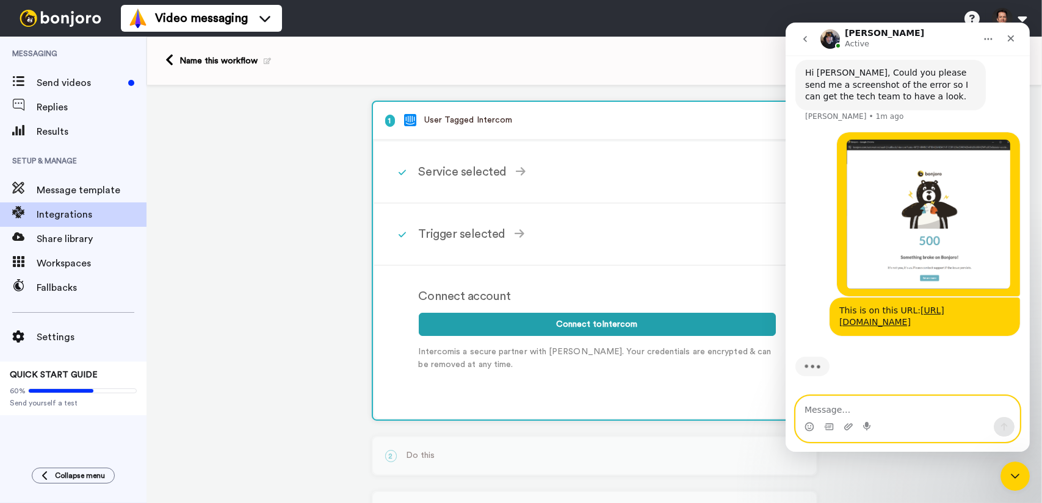
click at [860, 409] on textarea "Message…" at bounding box center [906, 407] width 223 height 21
click at [881, 412] on textarea "It happens after" at bounding box center [906, 407] width 223 height 21
type textarea "It happens after this:"
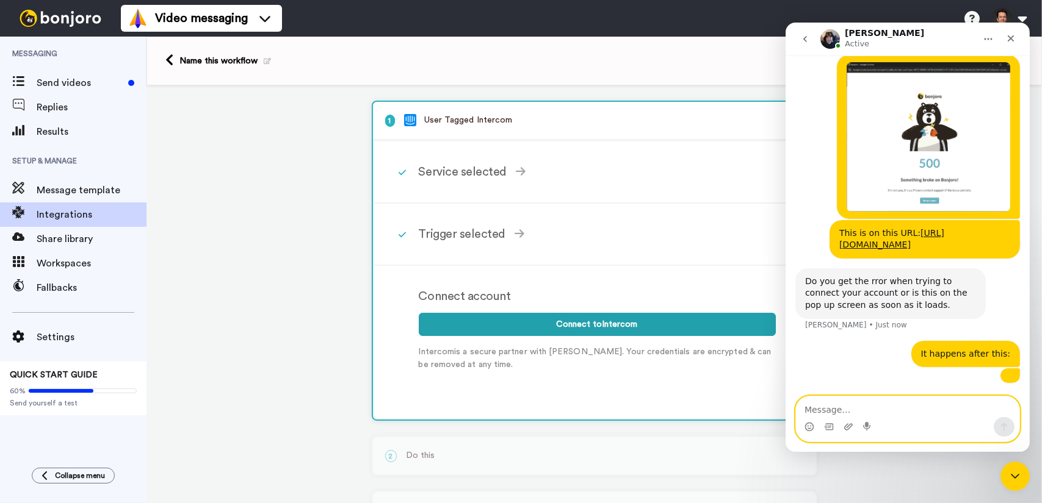
scroll to position [495, 0]
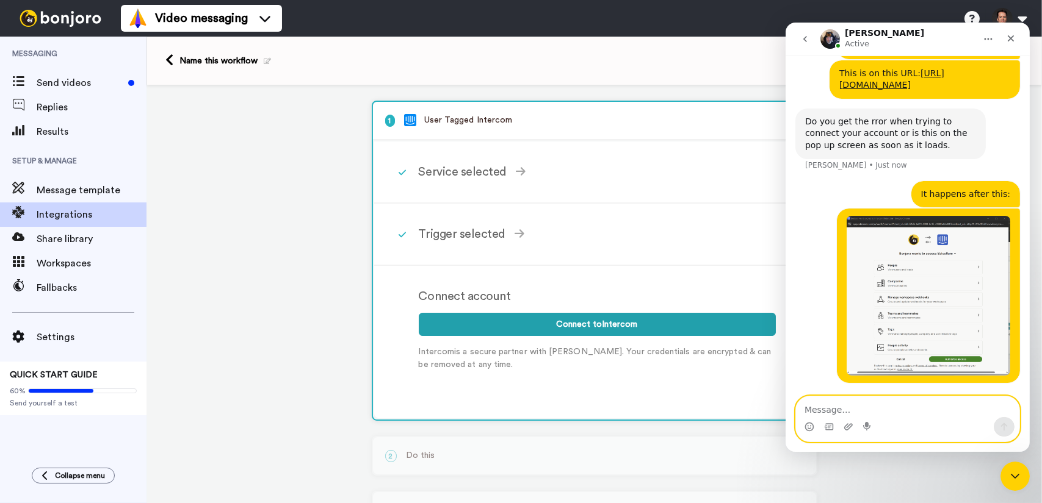
click at [938, 414] on textarea "Message…" at bounding box center [906, 407] width 223 height 21
type textarea "When I press "Authorize access""
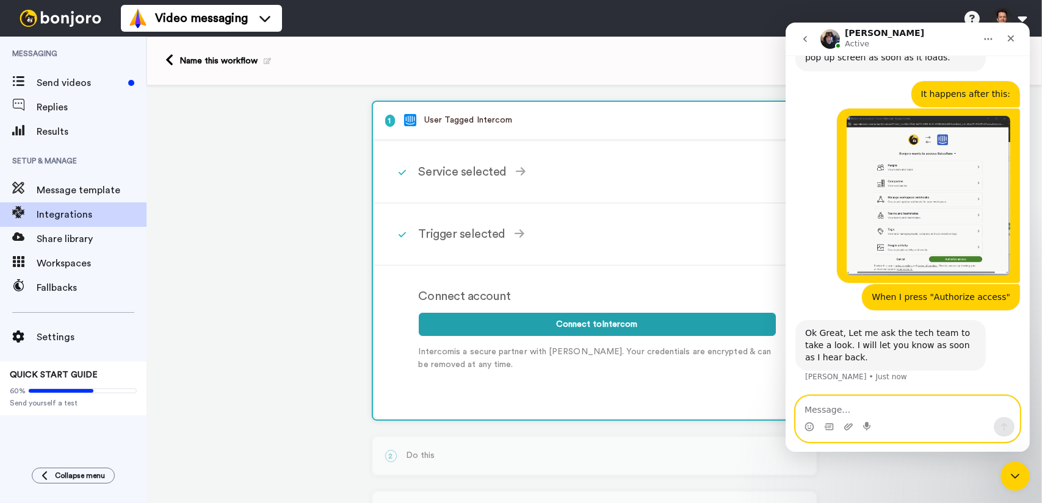
scroll to position [583, 0]
click at [903, 414] on textarea "Message…" at bounding box center [906, 407] width 223 height 21
click at [853, 414] on textarea "Message…" at bounding box center [906, 407] width 223 height 21
type textarea "Alright"
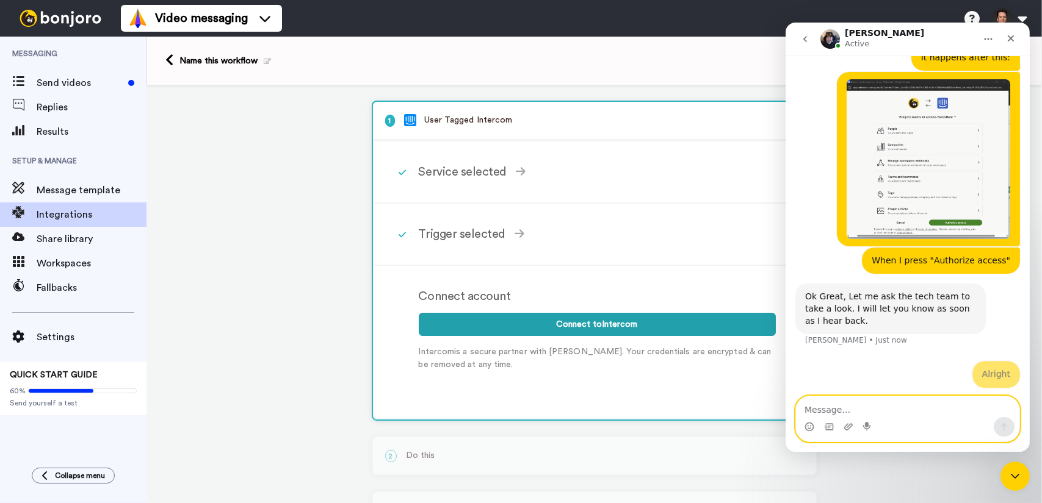
scroll to position [619, 0]
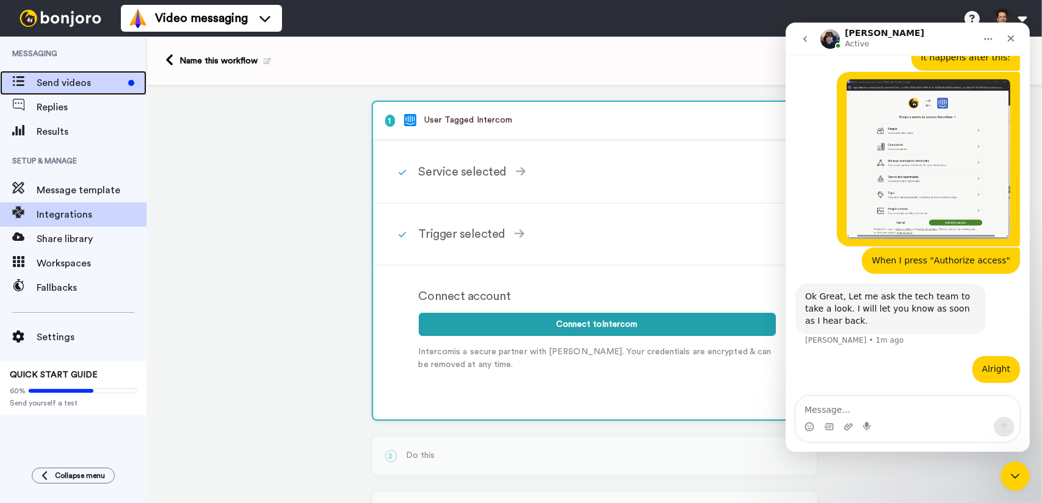
click at [92, 84] on span "Send videos" at bounding box center [80, 83] width 87 height 15
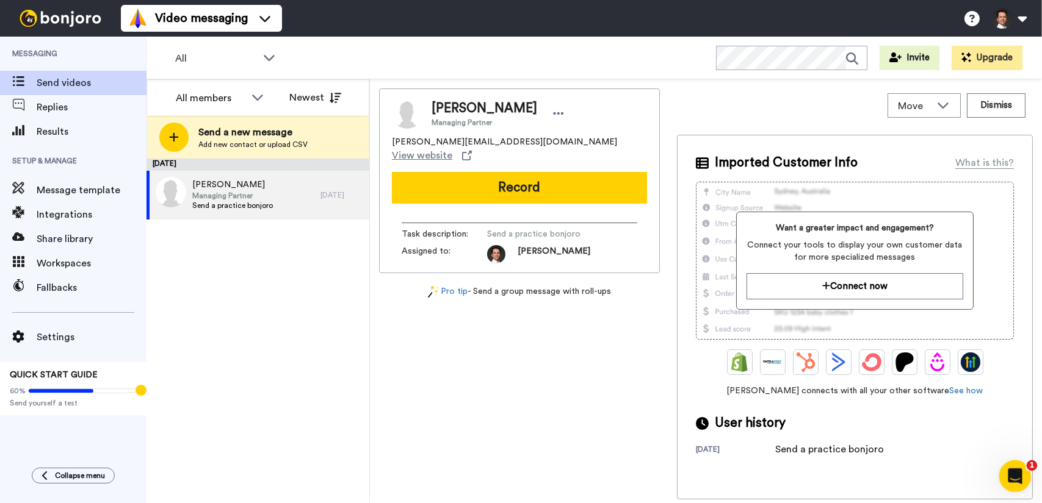
drag, startPoint x: 1008, startPoint y: 486, endPoint x: 1010, endPoint y: 478, distance: 8.1
click at [1008, 488] on div "Open Intercom Messenger" at bounding box center [1013, 475] width 40 height 40
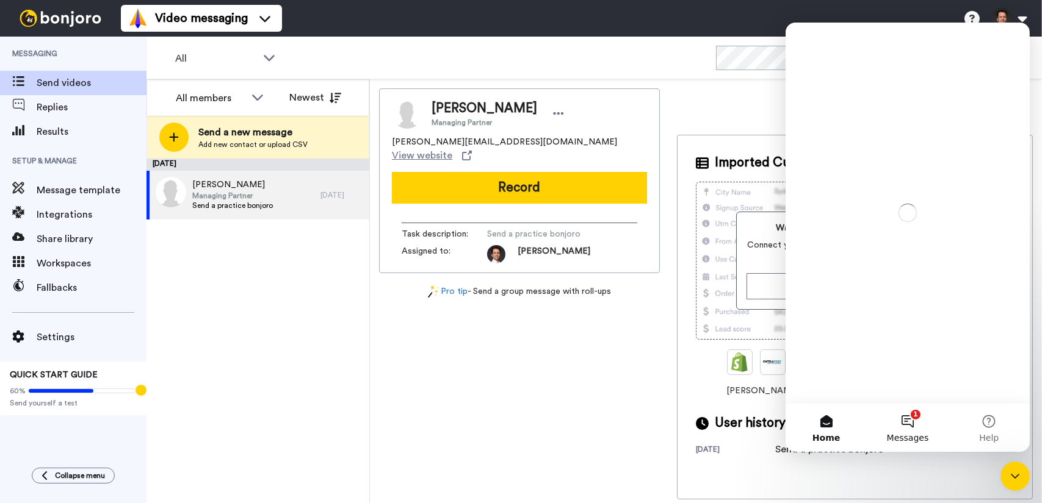
click at [903, 428] on button "1 Messages" at bounding box center [906, 427] width 81 height 49
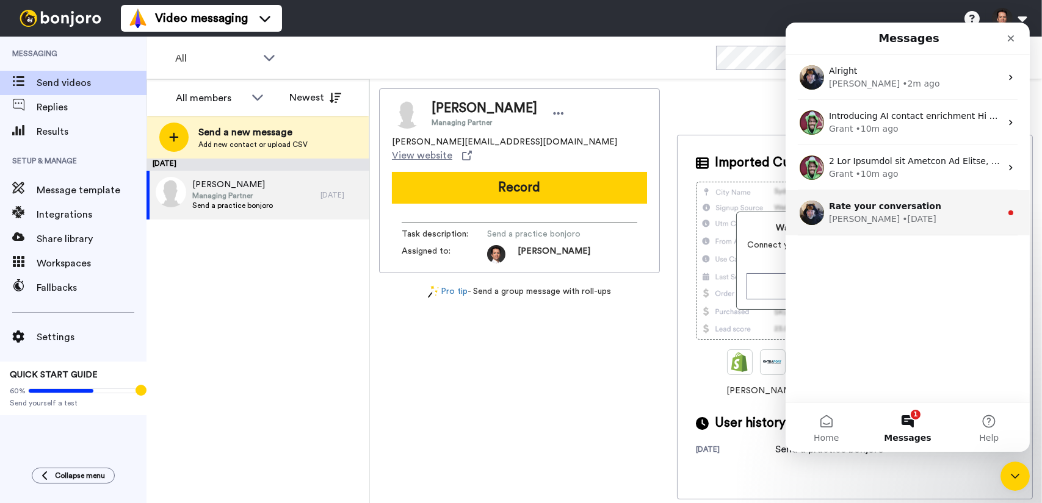
click at [920, 224] on div "Johann • 1w ago" at bounding box center [914, 219] width 172 height 13
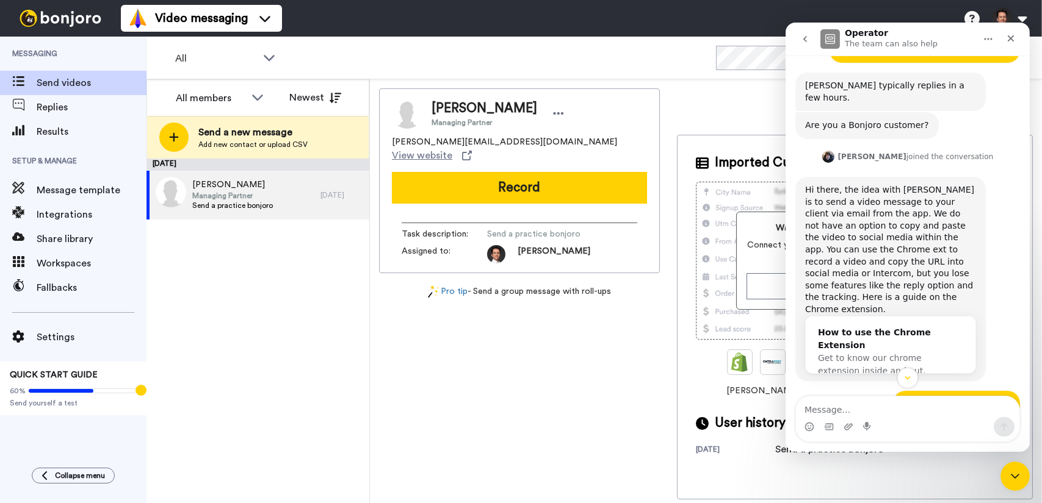
scroll to position [183, 0]
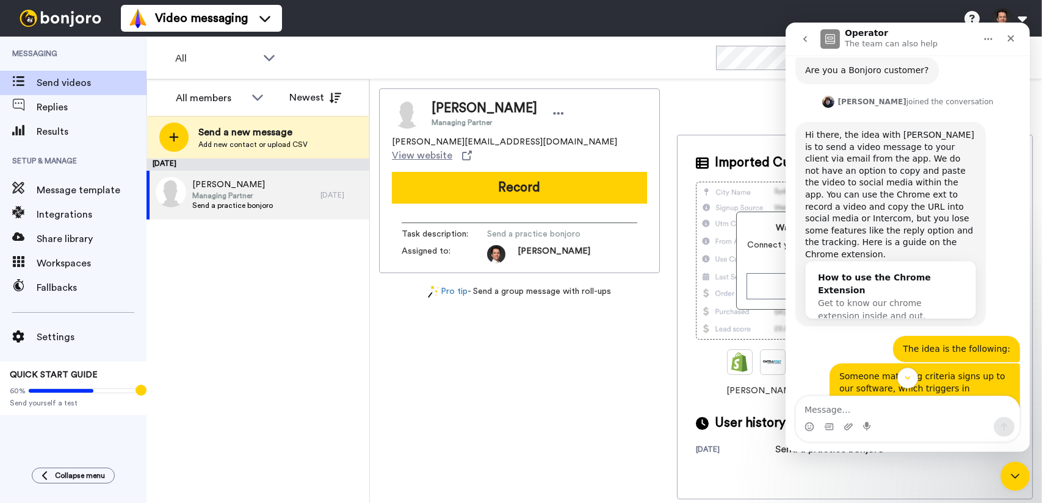
click at [803, 40] on icon "go back" at bounding box center [804, 39] width 10 height 10
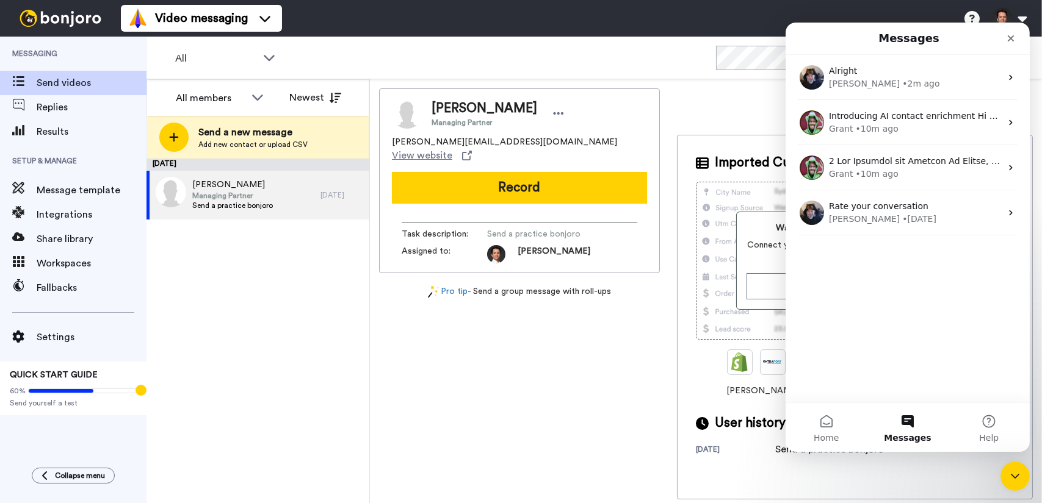
scroll to position [0, 0]
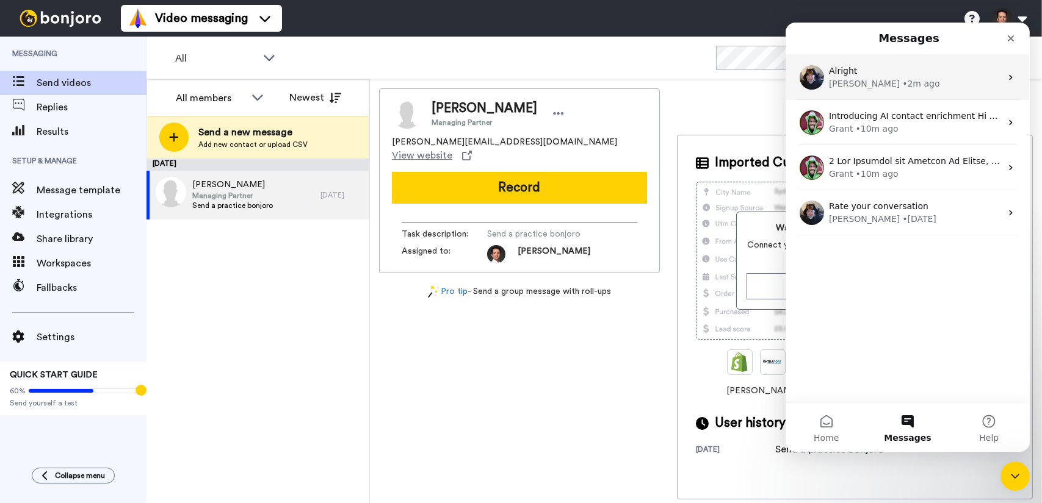
click at [895, 85] on div "Johann • 2m ago" at bounding box center [914, 84] width 172 height 13
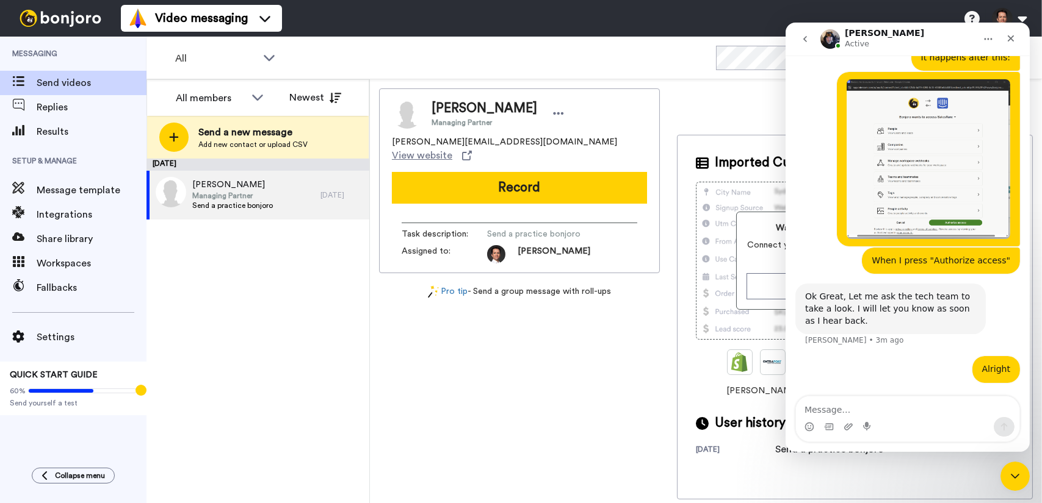
scroll to position [619, 0]
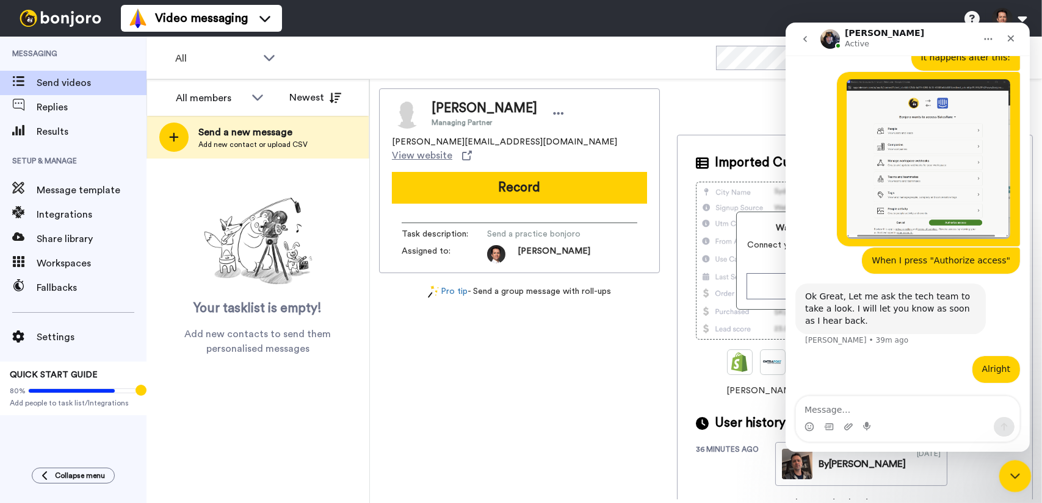
click at [1017, 474] on icon "Close Intercom Messenger" at bounding box center [1013, 474] width 15 height 15
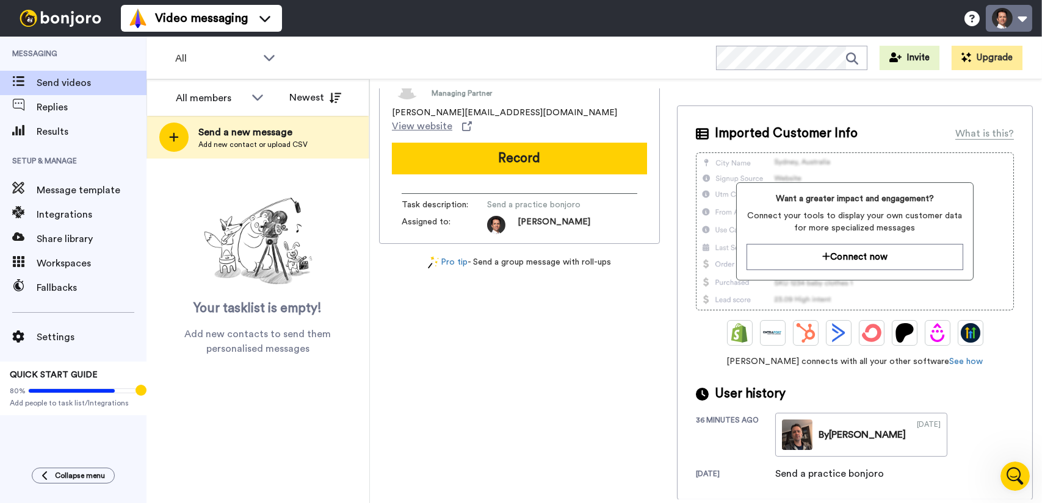
click at [1017, 12] on button at bounding box center [1009, 18] width 46 height 27
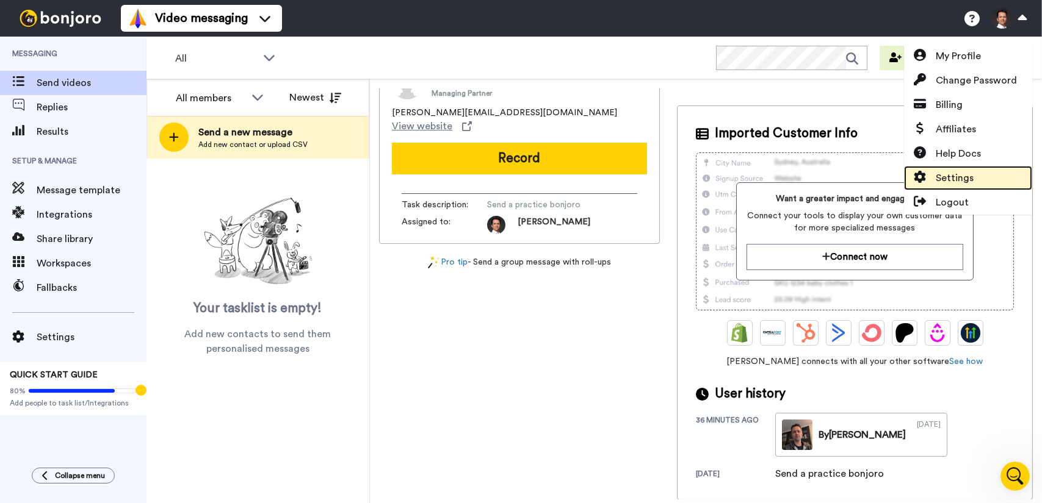
click at [964, 176] on span "Settings" at bounding box center [955, 178] width 38 height 15
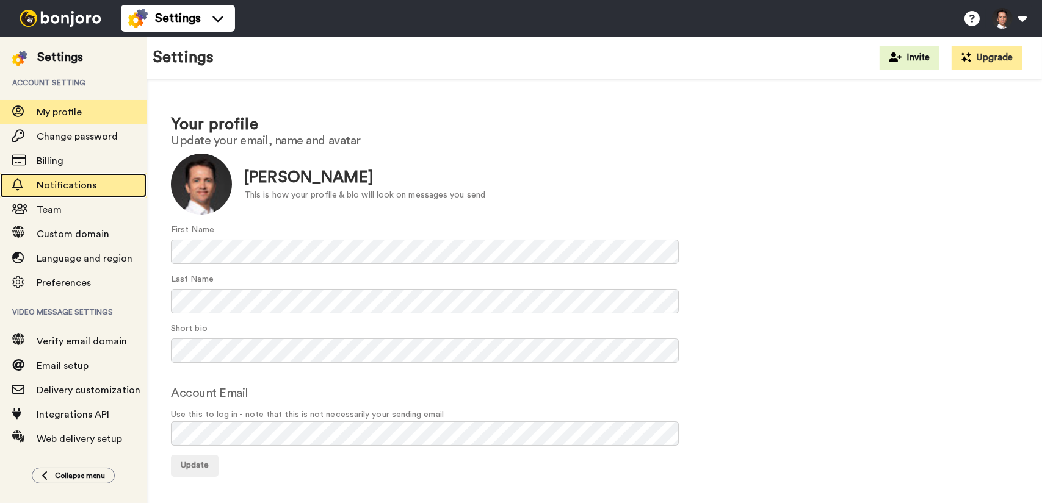
click at [84, 192] on span "Notifications" at bounding box center [92, 185] width 110 height 15
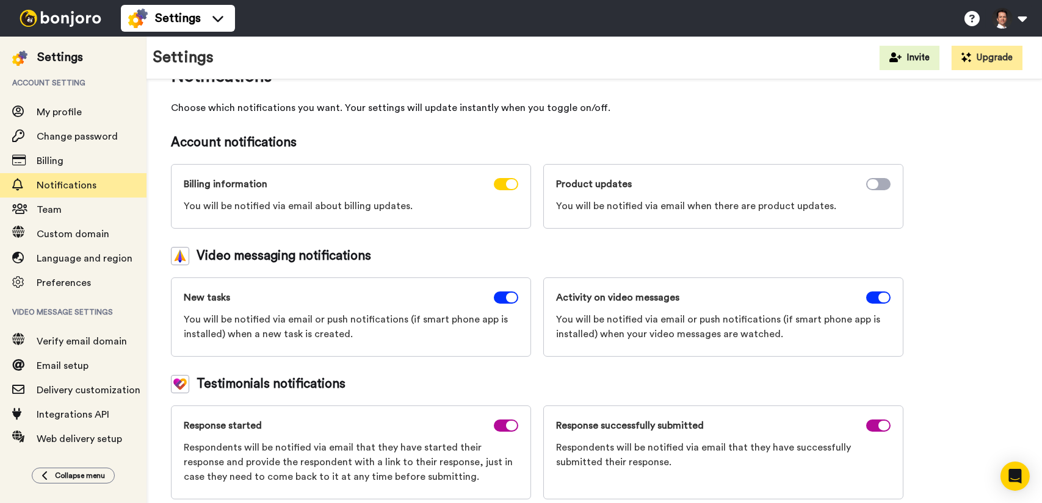
scroll to position [52, 0]
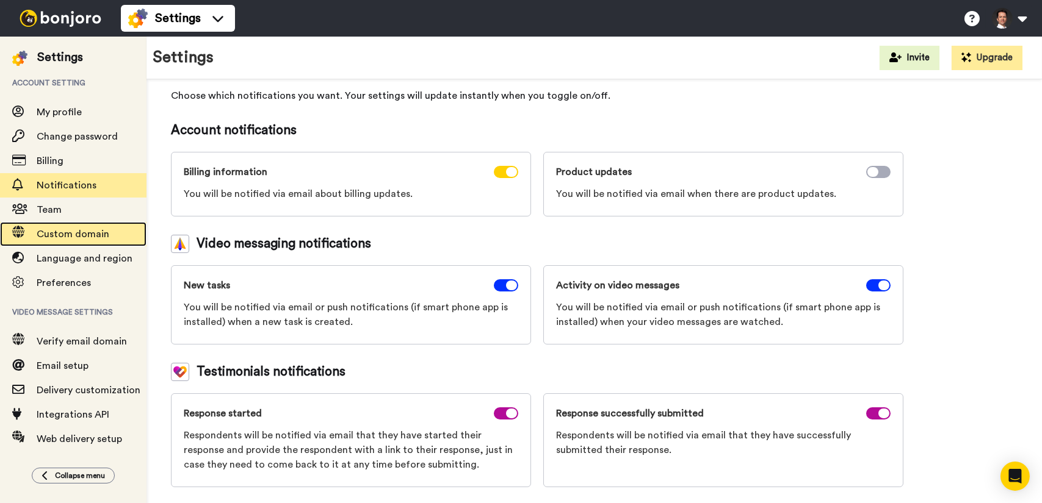
click at [62, 233] on span "Custom domain" at bounding box center [73, 234] width 73 height 10
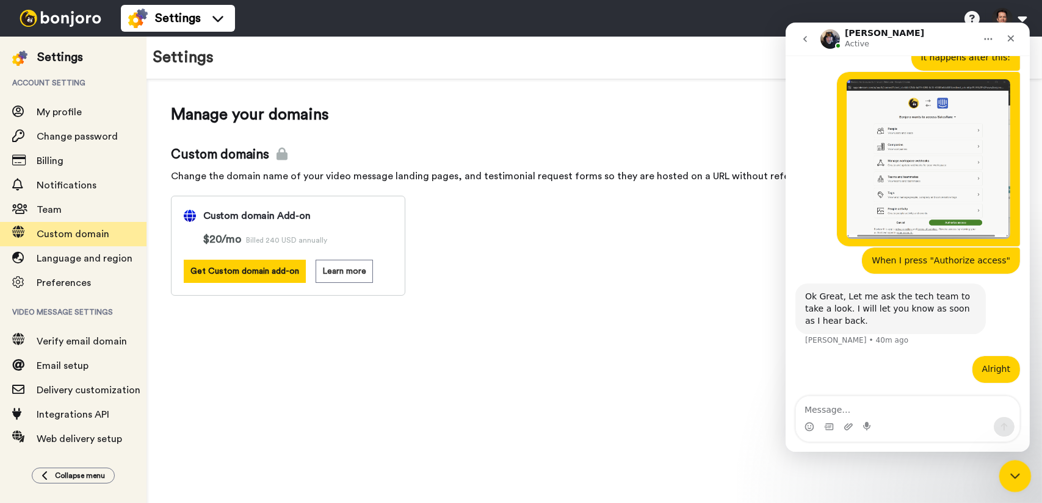
scroll to position [619, 0]
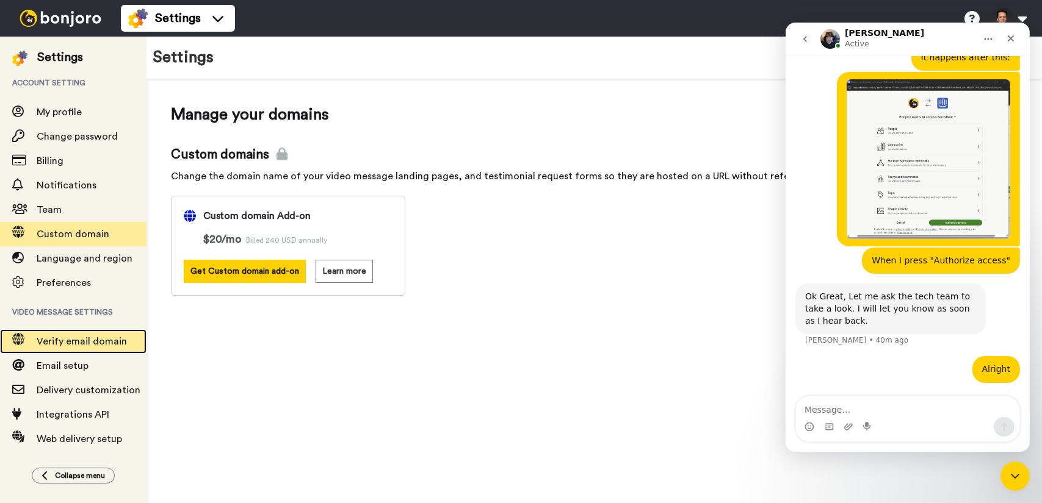
click at [79, 349] on div "Verify email domain" at bounding box center [73, 342] width 146 height 24
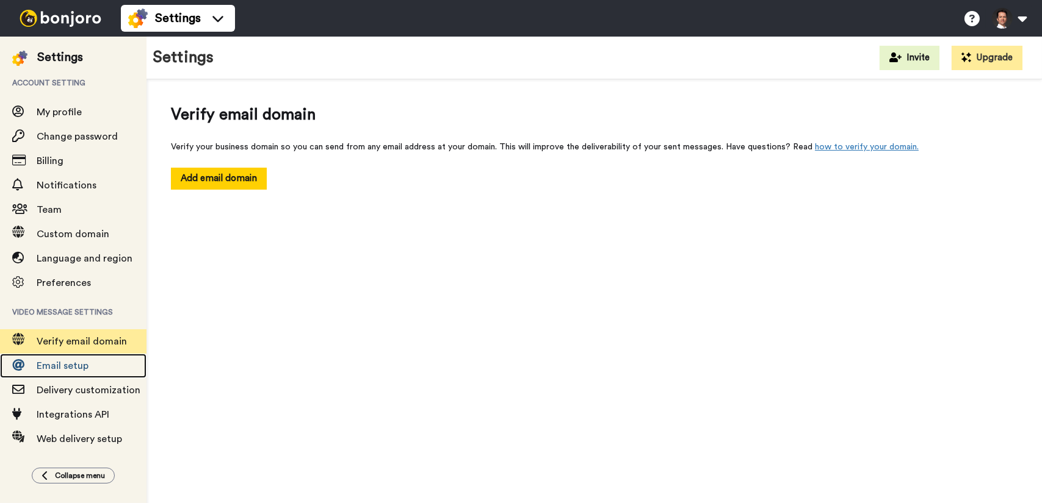
click at [74, 370] on span "Email setup" at bounding box center [63, 366] width 52 height 10
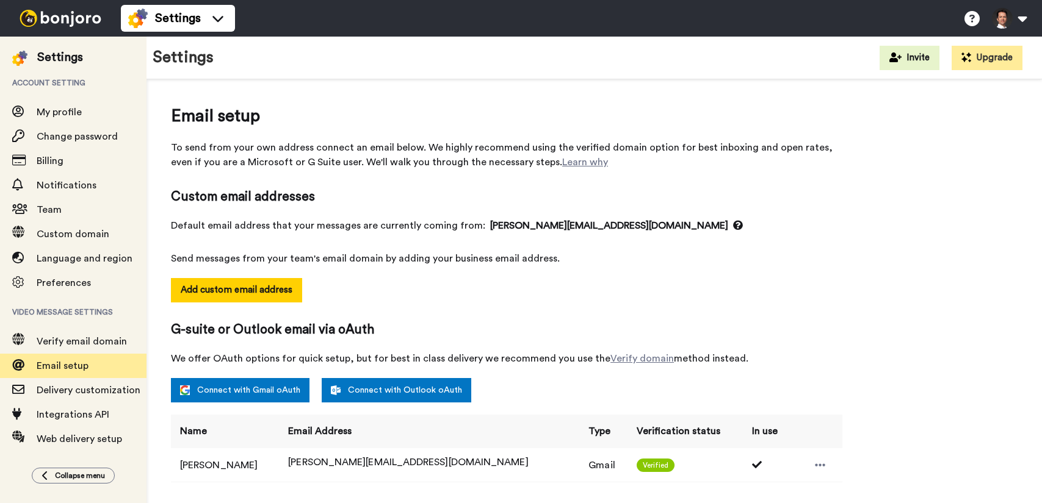
select select "24437"
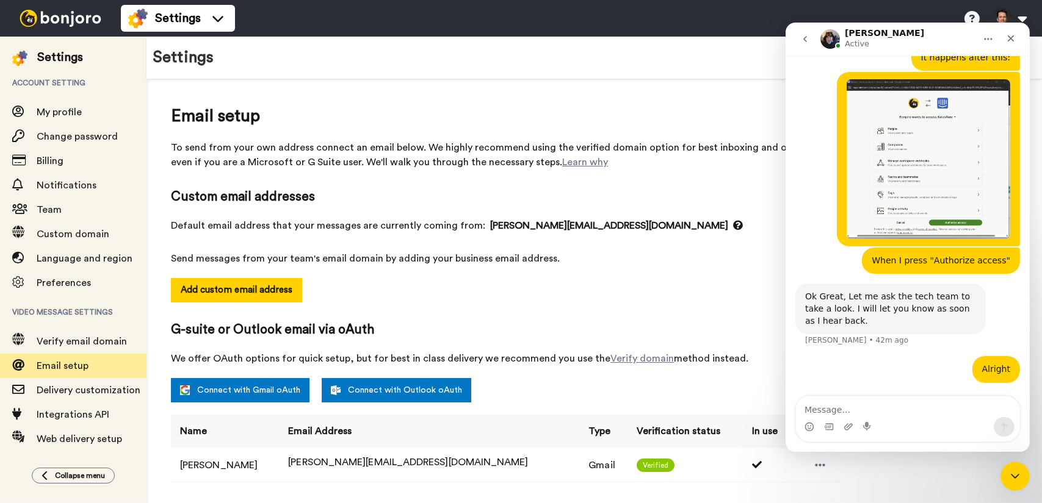
scroll to position [619, 0]
click at [95, 438] on span "Web delivery setup" at bounding box center [79, 440] width 85 height 10
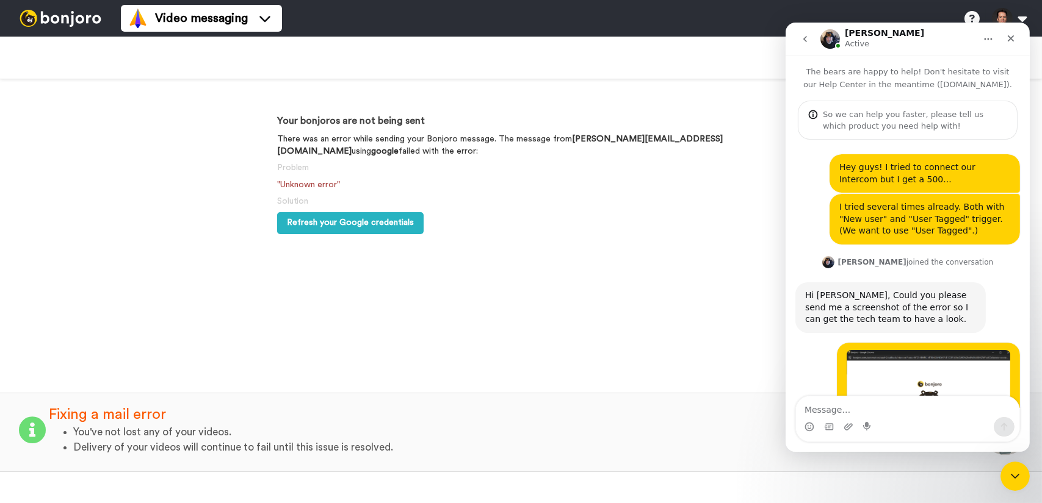
scroll to position [619, 0]
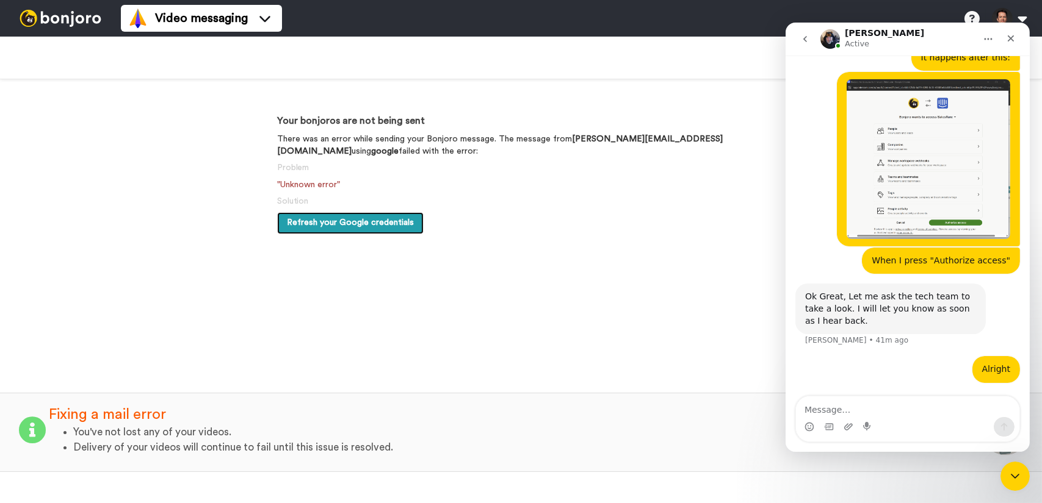
click at [384, 222] on span "Refresh your Google credentials" at bounding box center [350, 222] width 127 height 9
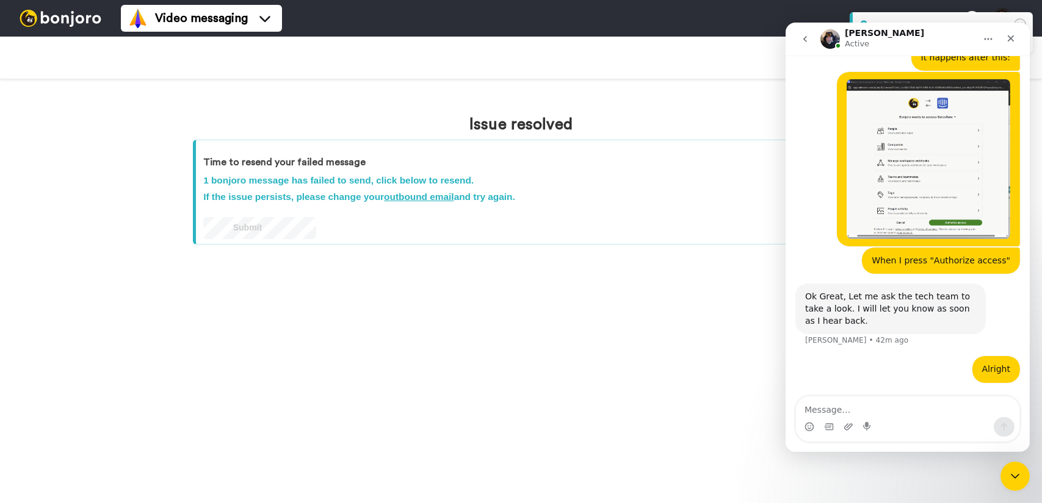
scroll to position [619, 0]
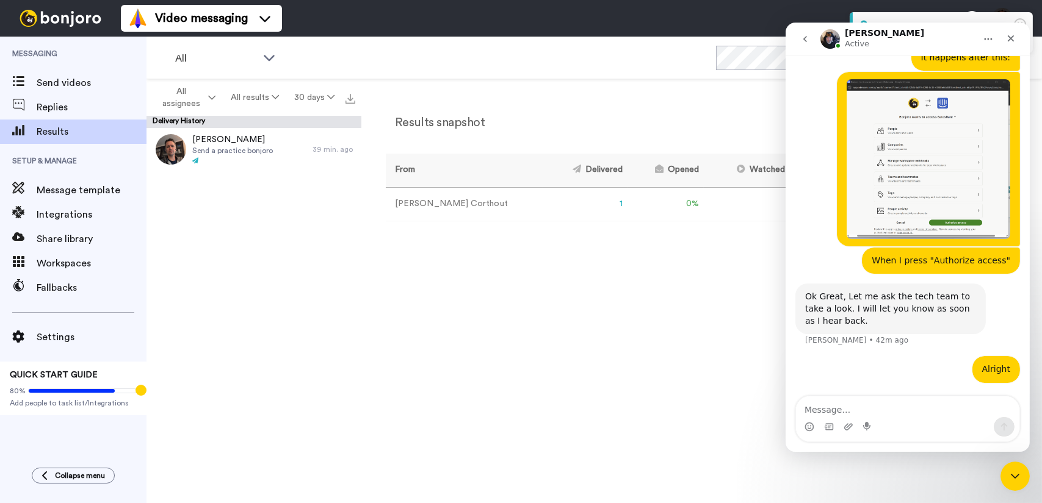
scroll to position [619, 0]
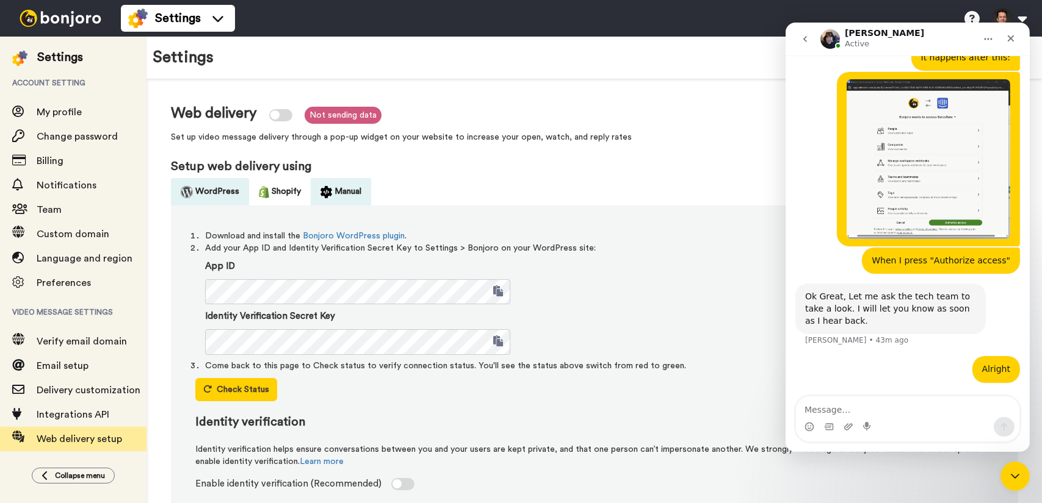
click at [345, 191] on button "Manual" at bounding box center [341, 191] width 60 height 27
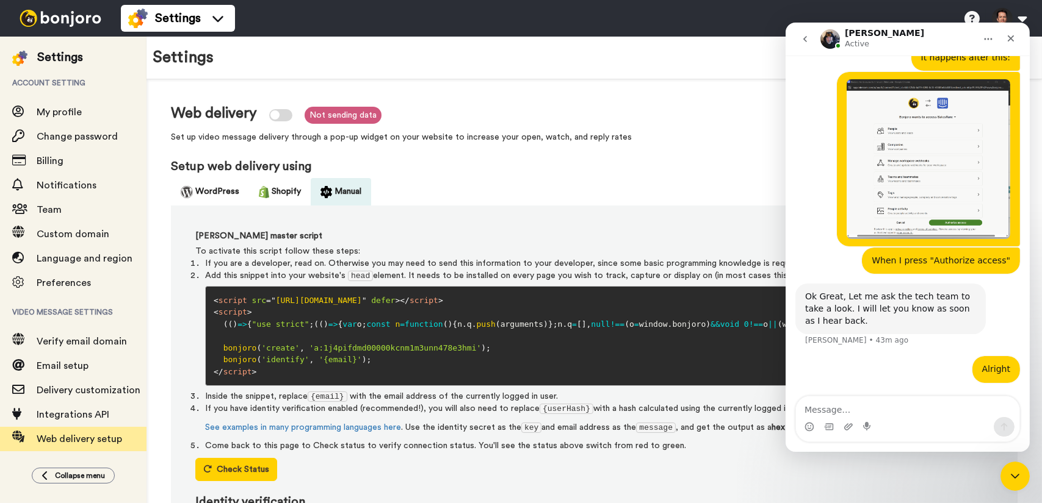
scroll to position [122, 0]
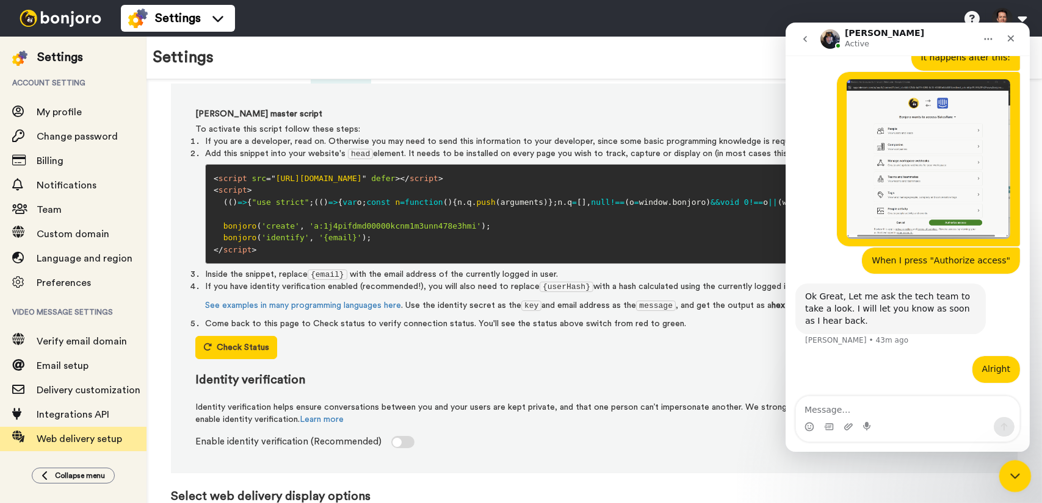
click at [1018, 483] on div "Close Intercom Messenger" at bounding box center [1012, 474] width 29 height 29
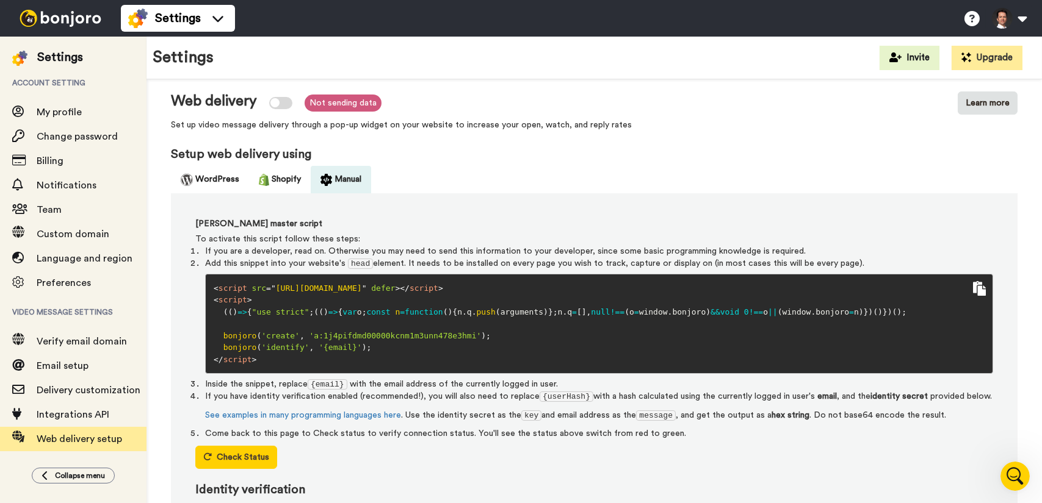
scroll to position [0, 0]
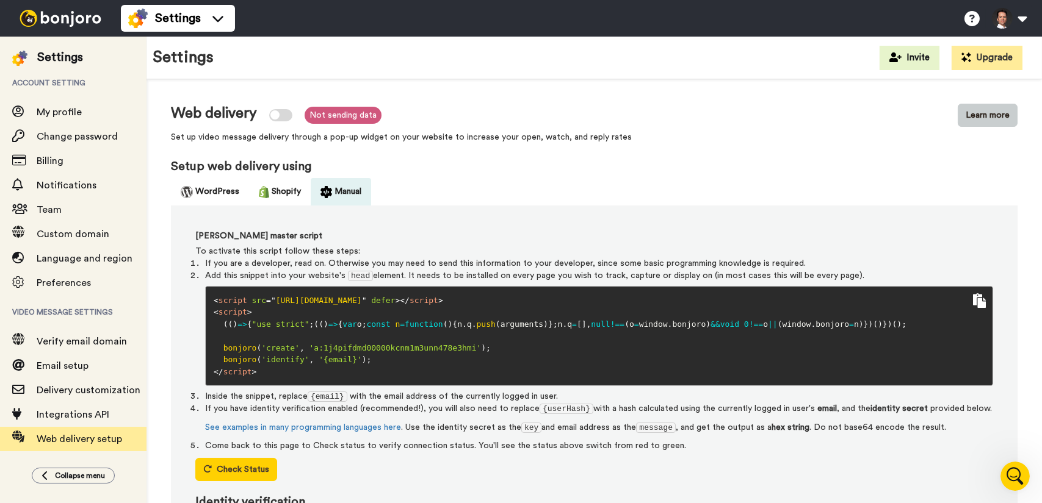
click at [987, 118] on button "Learn more" at bounding box center [987, 115] width 60 height 23
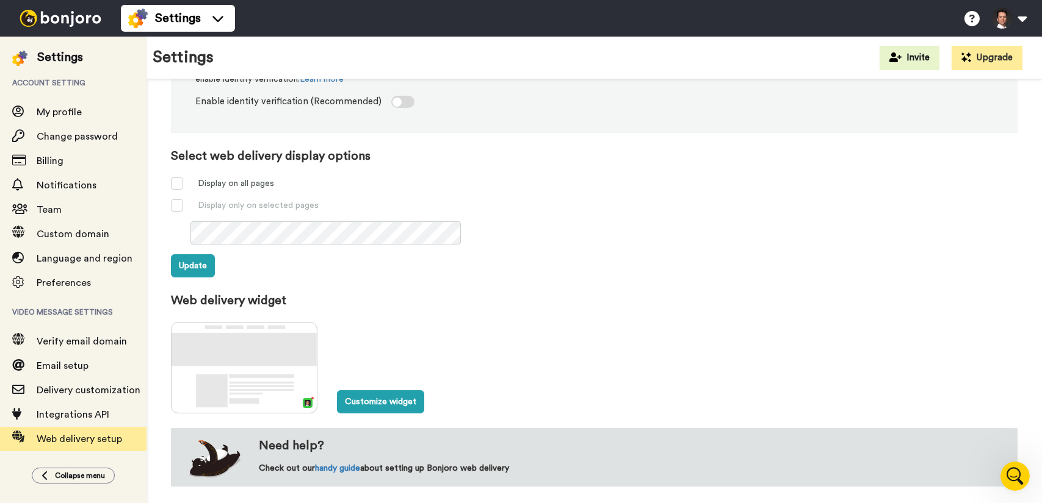
scroll to position [474, 0]
click at [371, 402] on button "Customize widget" at bounding box center [380, 401] width 87 height 23
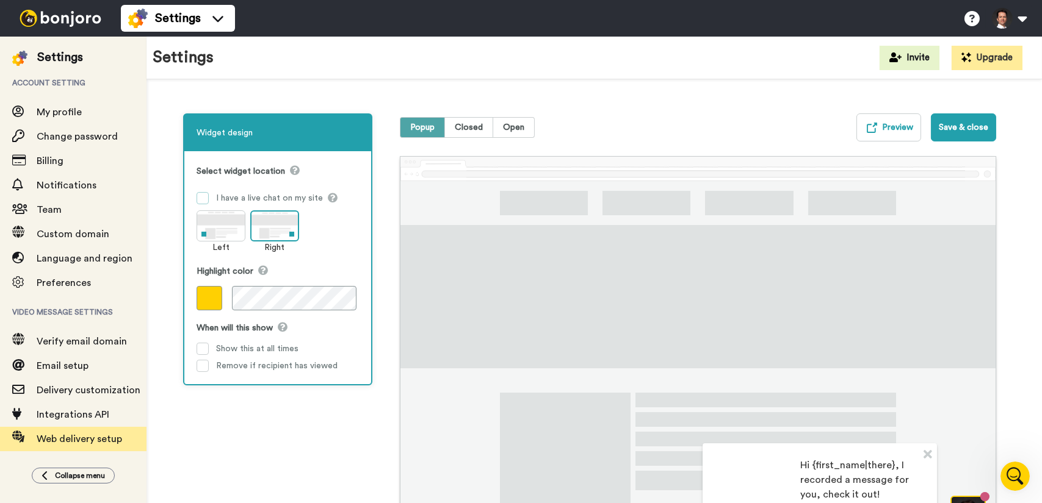
click at [200, 203] on span at bounding box center [203, 198] width 12 height 12
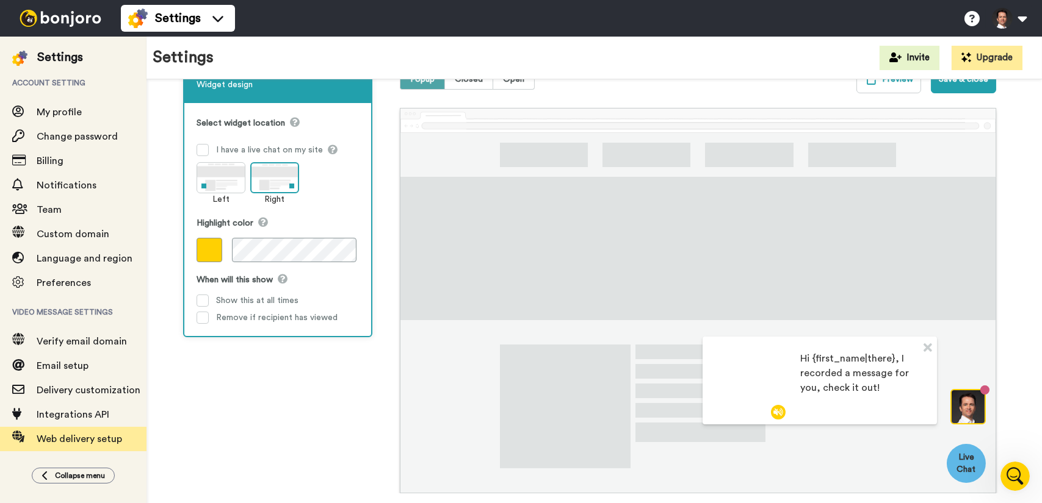
scroll to position [61, 0]
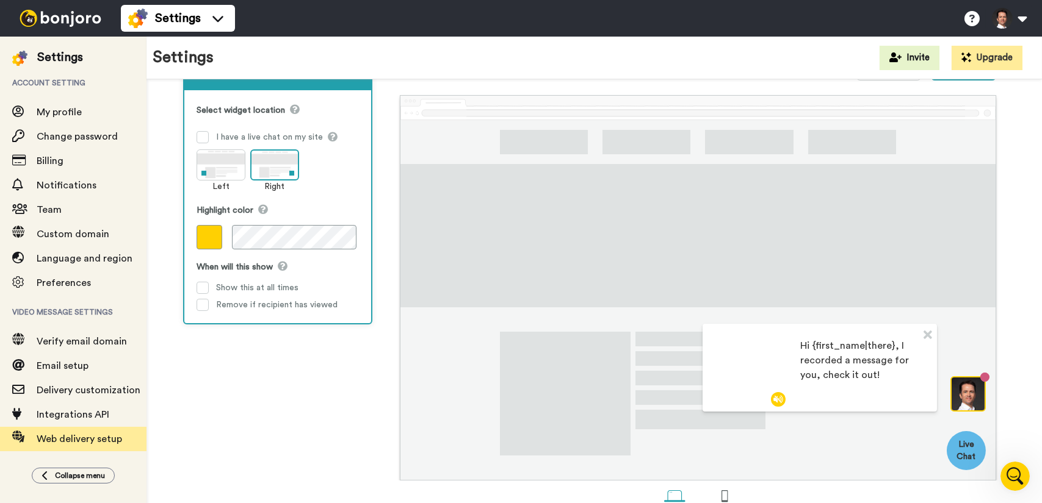
click at [215, 237] on span at bounding box center [210, 237] width 26 height 24
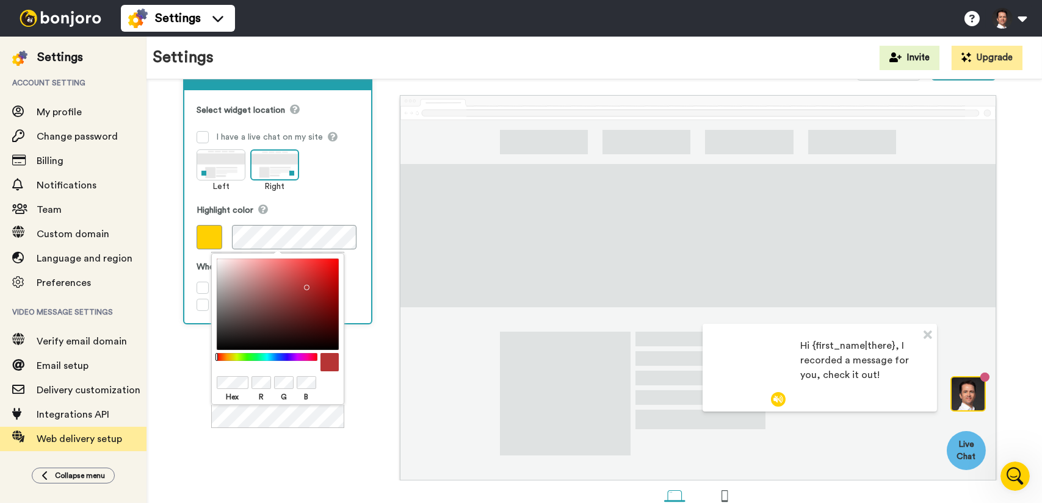
drag, startPoint x: 255, startPoint y: 303, endPoint x: 305, endPoint y: 284, distance: 53.5
click at [305, 284] on div at bounding box center [278, 305] width 122 height 92
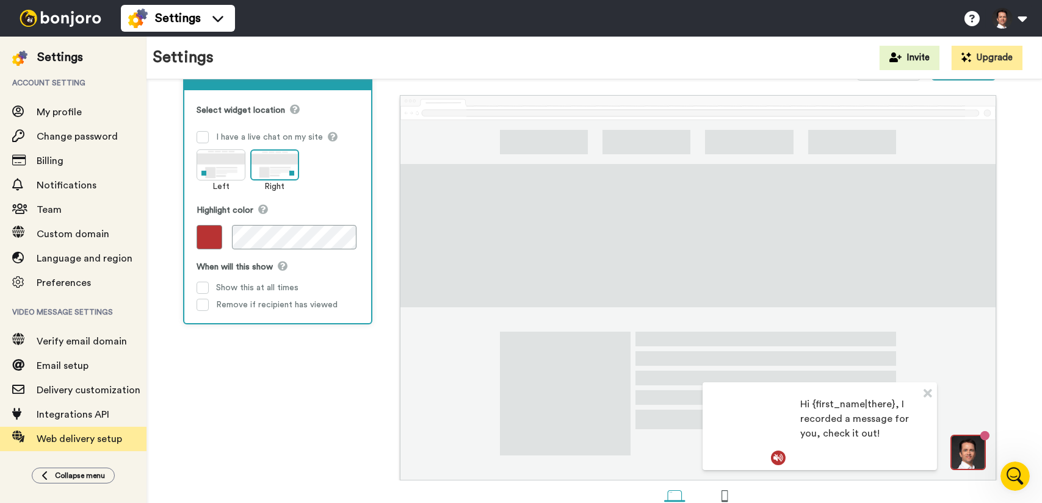
click at [364, 279] on div "Select widget location I have a live chat on my site Left Right Highlight color…" at bounding box center [277, 206] width 187 height 233
click at [200, 286] on span at bounding box center [203, 288] width 12 height 12
click at [204, 305] on span at bounding box center [203, 305] width 12 height 12
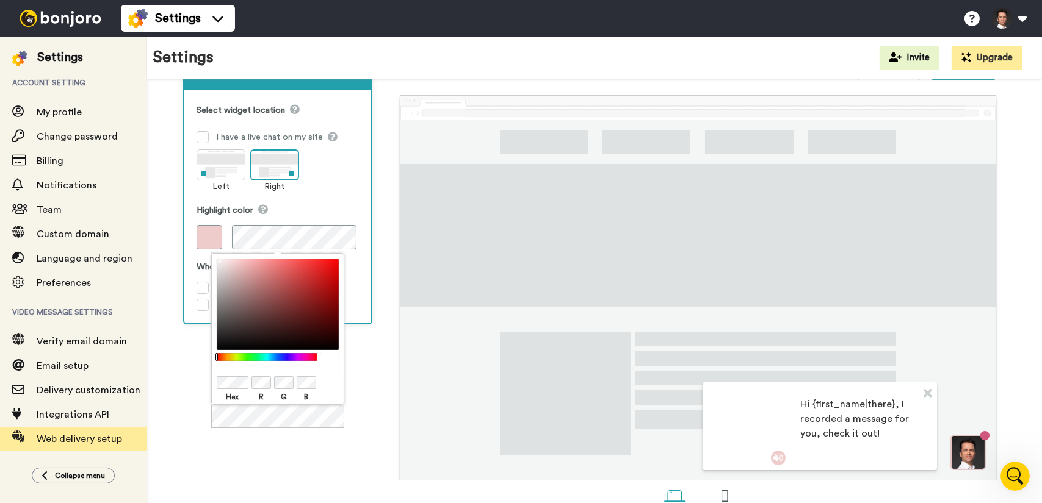
click at [253, 382] on div at bounding box center [278, 382] width 122 height 15
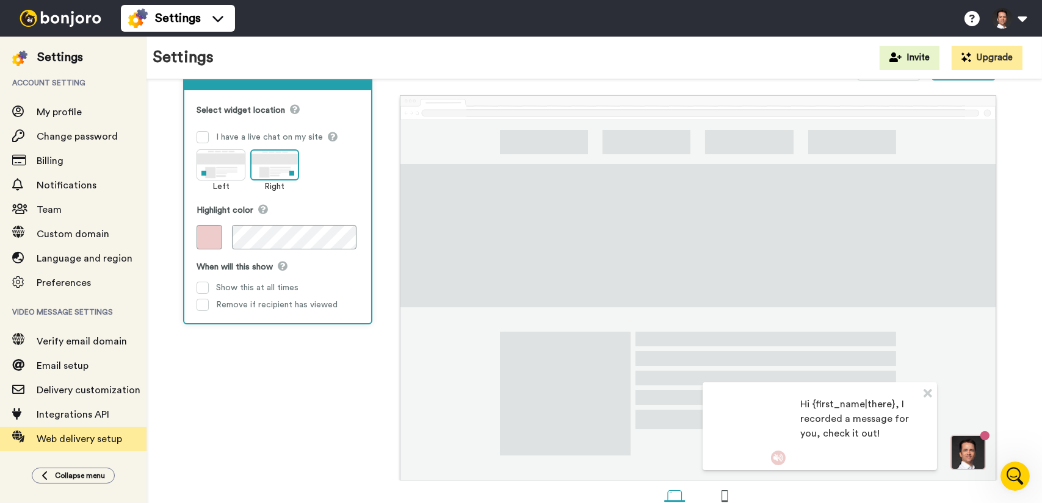
click at [356, 275] on div "When will this show Show this at all times Remove if recipient has viewed" at bounding box center [278, 285] width 162 height 52
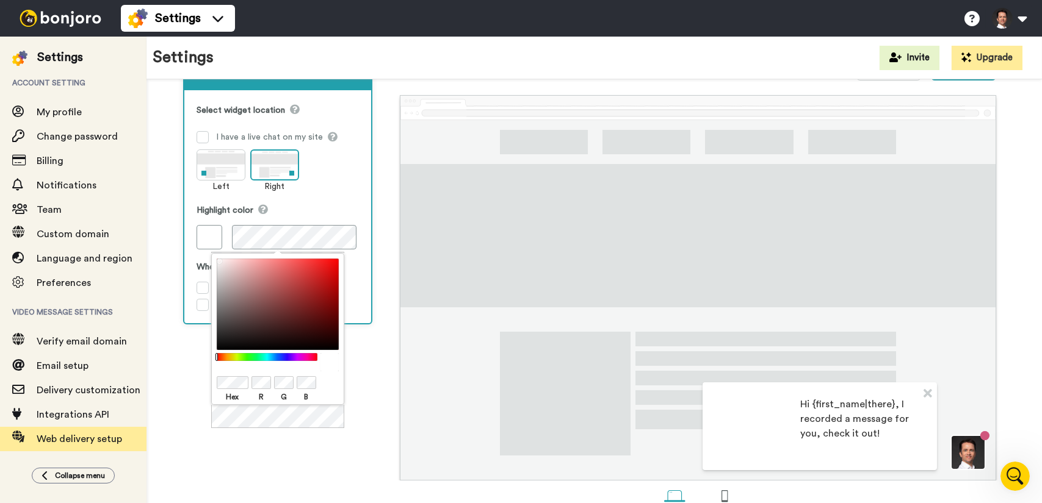
click at [206, 380] on body "Settings Switch to Video messaging Testimonials Settings Discover Help & Suppor…" at bounding box center [521, 251] width 1042 height 503
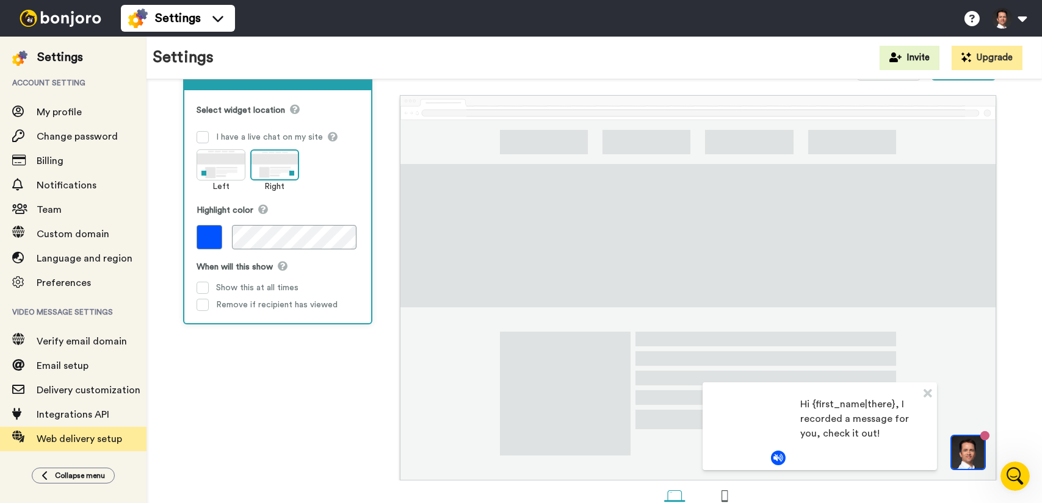
click at [316, 193] on div "Select widget location I have a live chat on my site Left Right Highlight color…" at bounding box center [278, 207] width 162 height 209
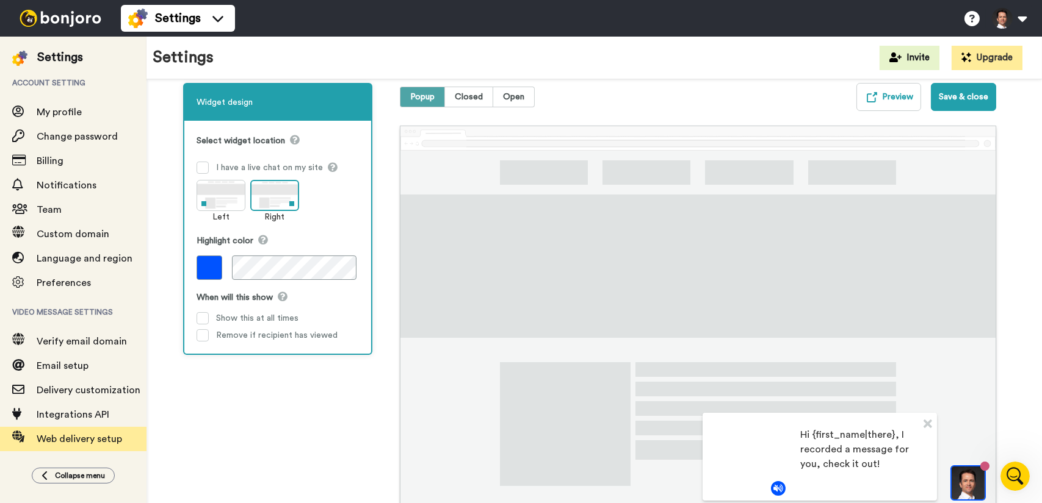
scroll to position [0, 0]
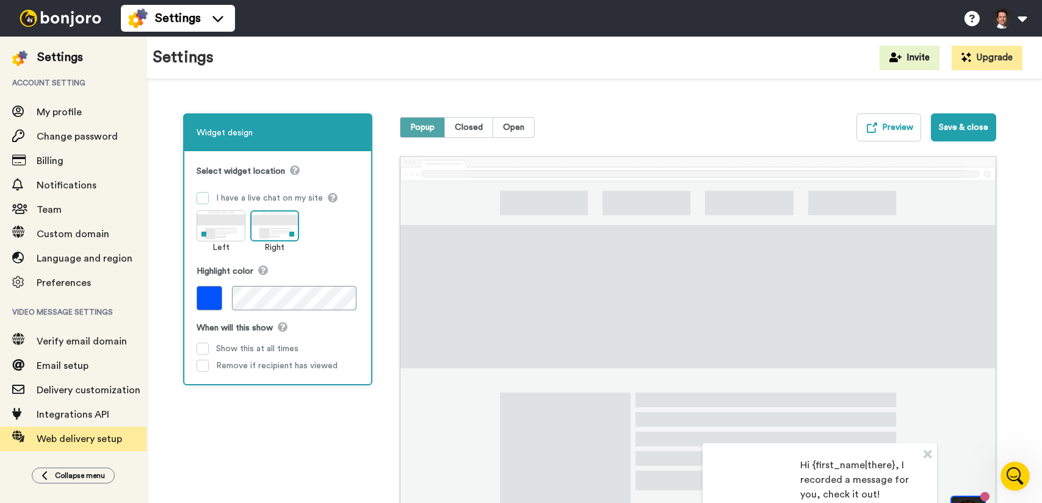
click at [261, 201] on div "I have a live chat on my site" at bounding box center [269, 198] width 107 height 12
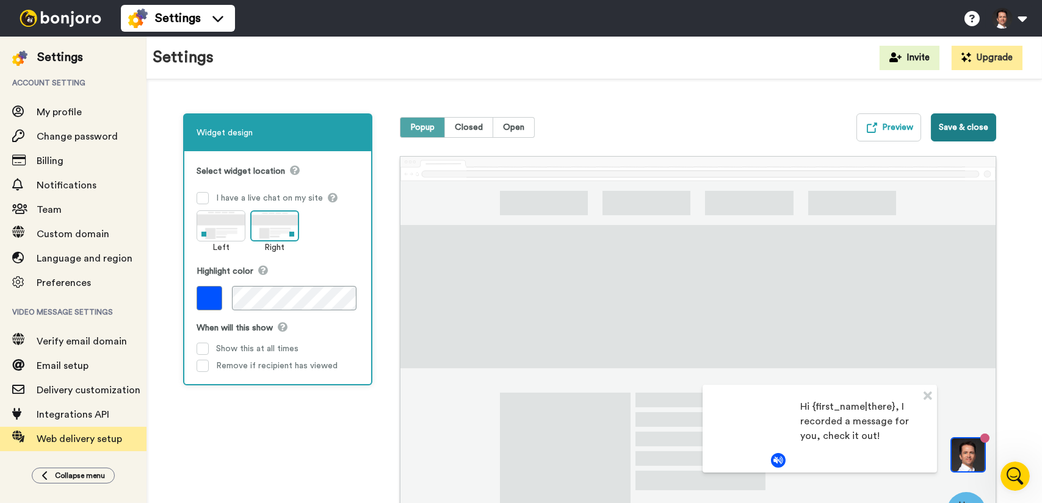
click at [972, 126] on button "Save & close" at bounding box center [963, 128] width 65 height 28
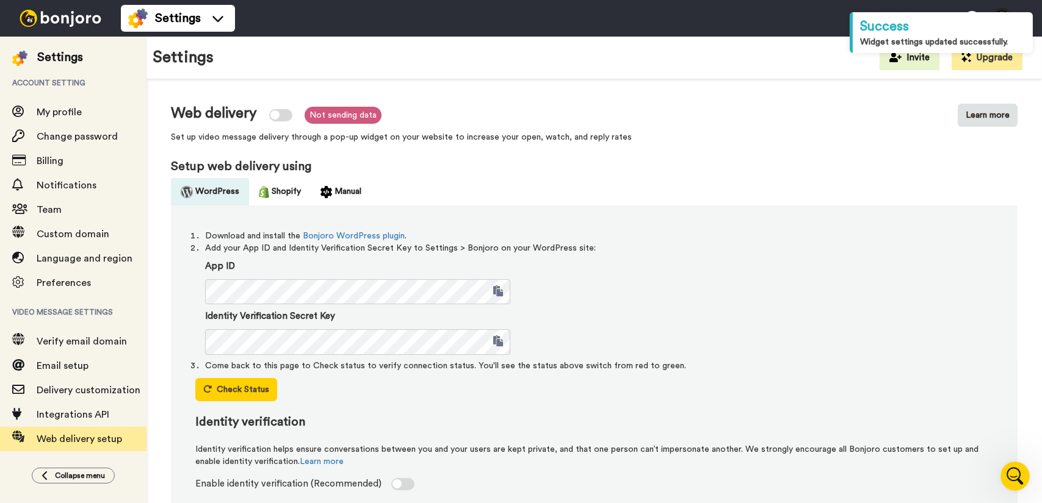
scroll to position [383, 0]
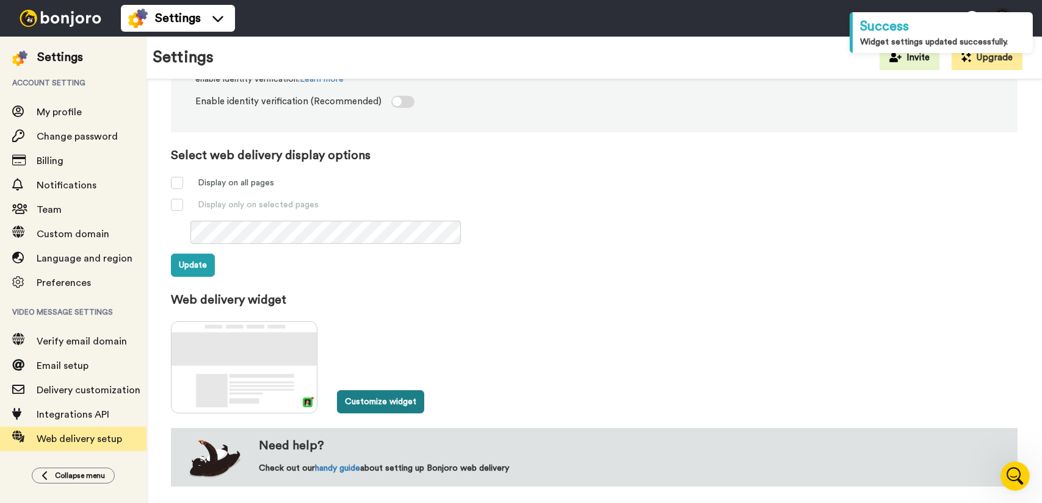
click at [404, 408] on button "Customize widget" at bounding box center [380, 402] width 87 height 23
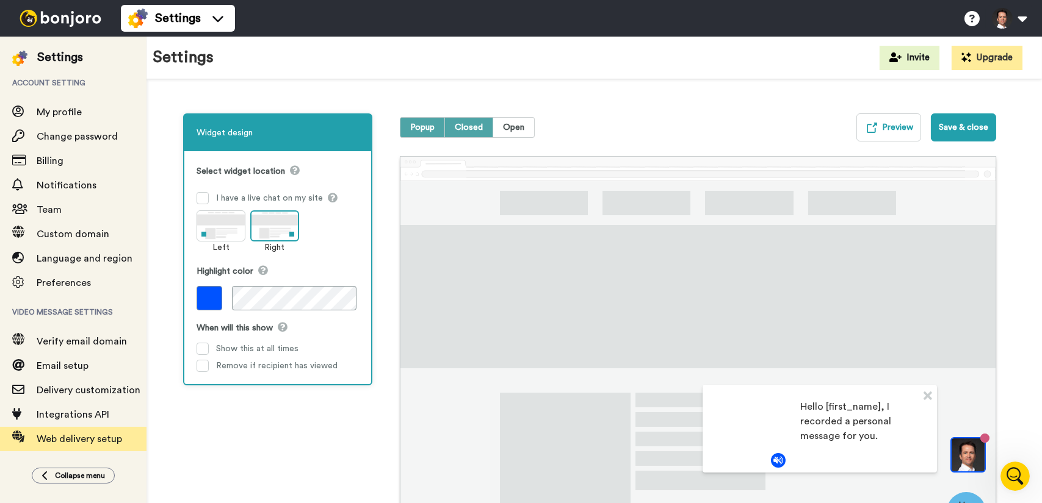
click at [483, 129] on span "Closed" at bounding box center [468, 127] width 49 height 21
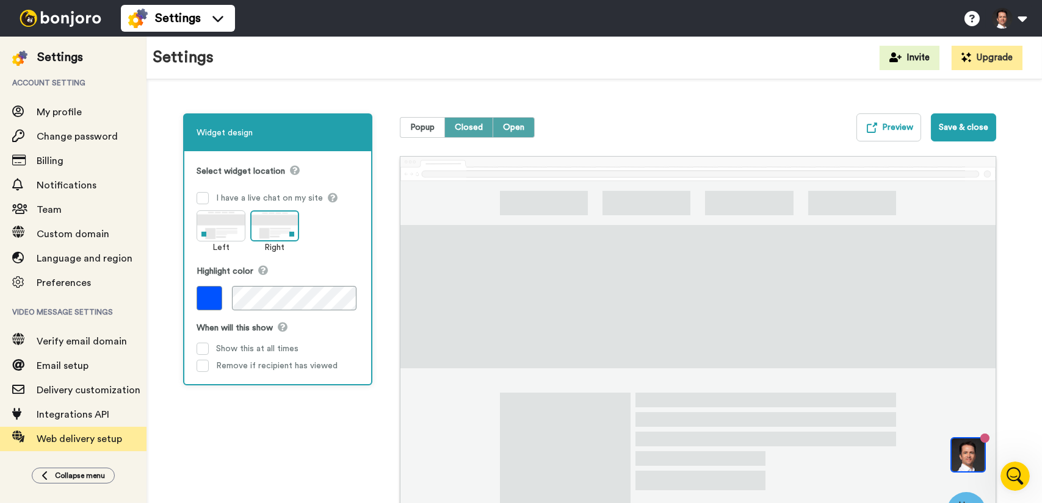
click at [502, 129] on span "Open" at bounding box center [513, 127] width 41 height 21
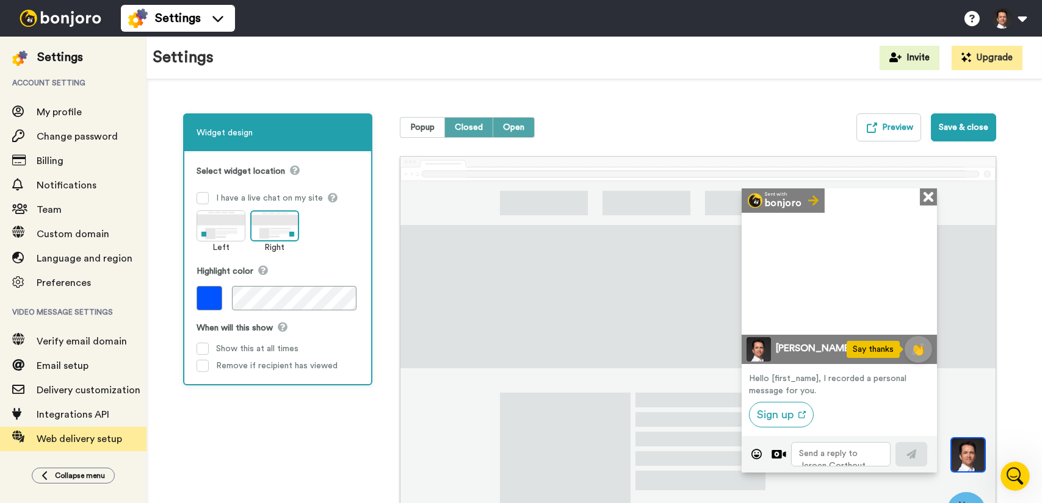
click at [482, 131] on span "Closed" at bounding box center [468, 127] width 49 height 21
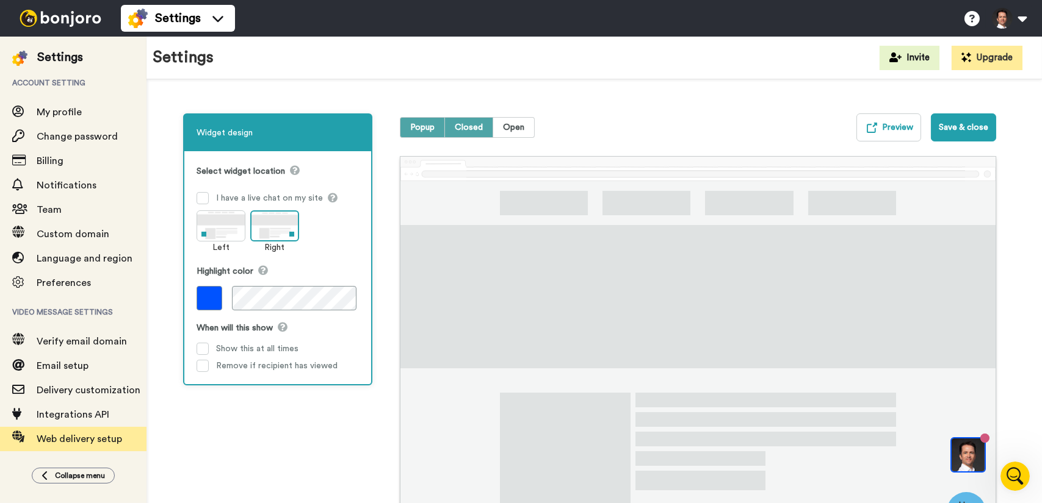
click at [435, 127] on span "Popup" at bounding box center [422, 127] width 45 height 21
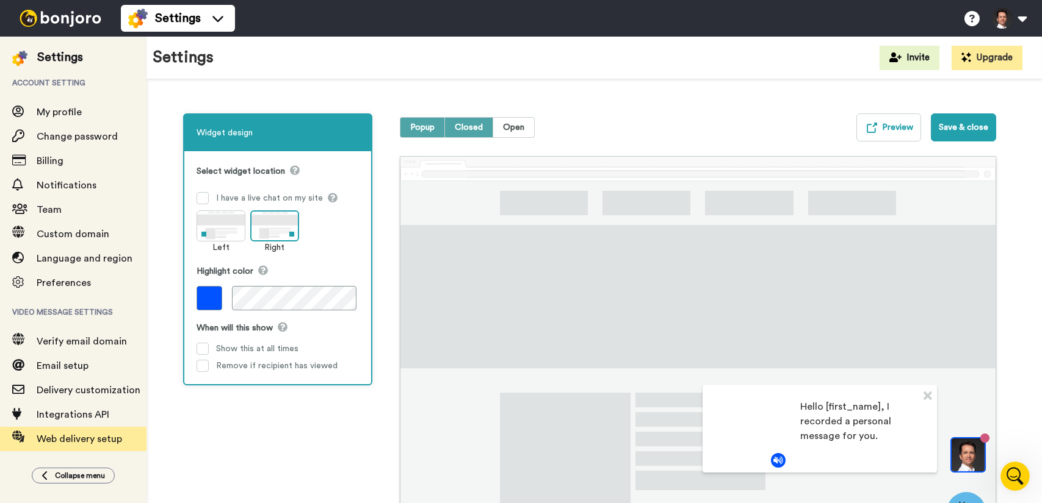
click at [460, 130] on span "Closed" at bounding box center [468, 127] width 49 height 21
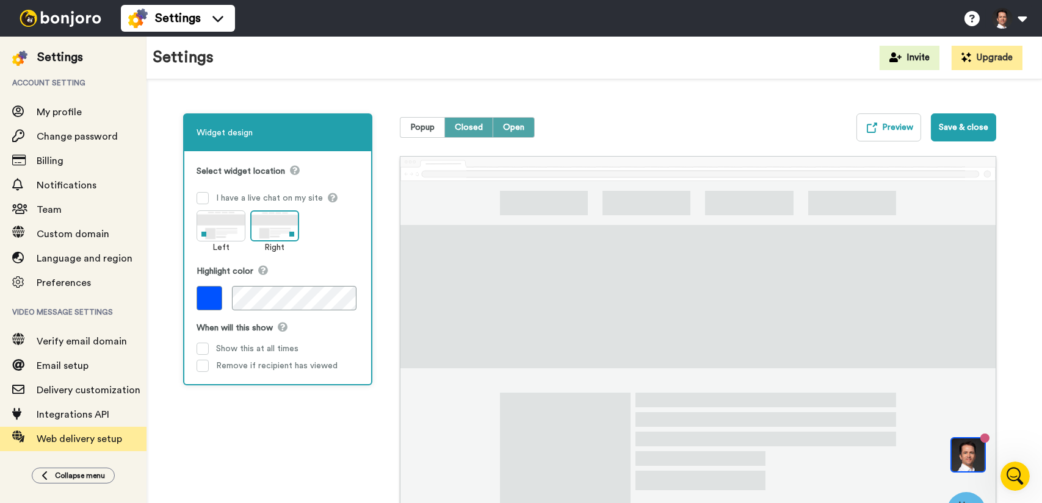
click at [503, 129] on span "Open" at bounding box center [513, 127] width 41 height 21
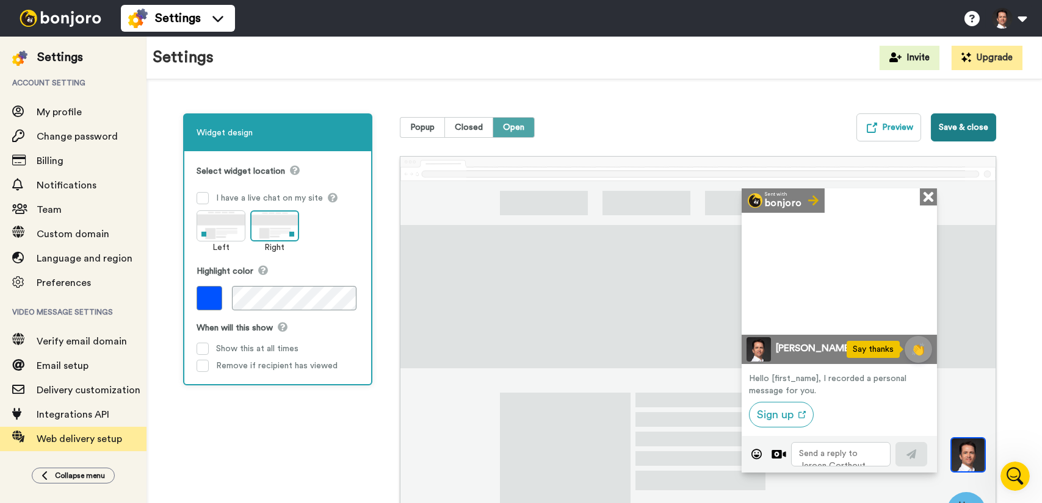
click at [937, 124] on button "Save & close" at bounding box center [963, 128] width 65 height 28
